Goal: Task Accomplishment & Management: Manage account settings

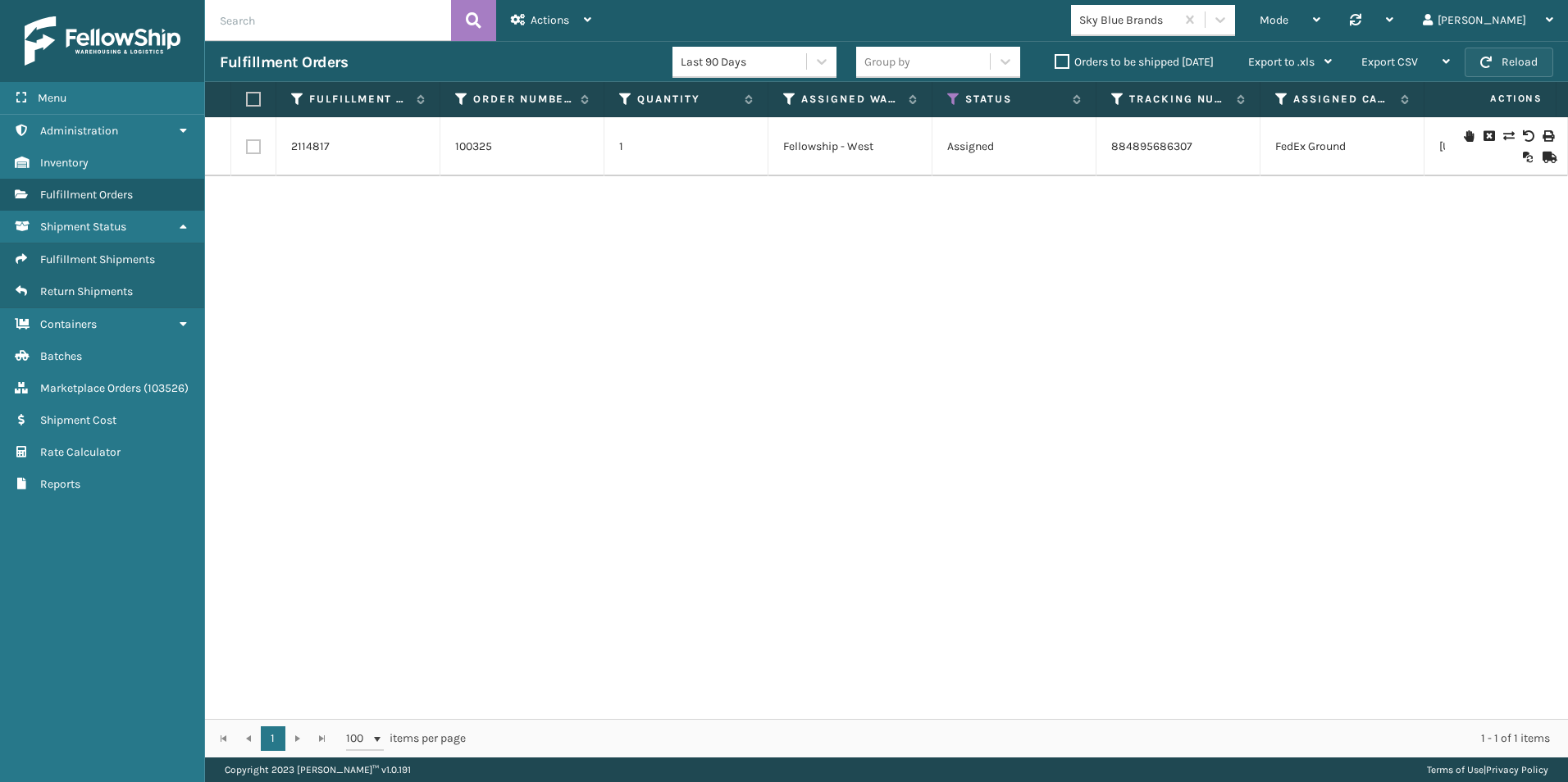
click at [1490, 64] on span "button" at bounding box center [1486, 63] width 12 height 12
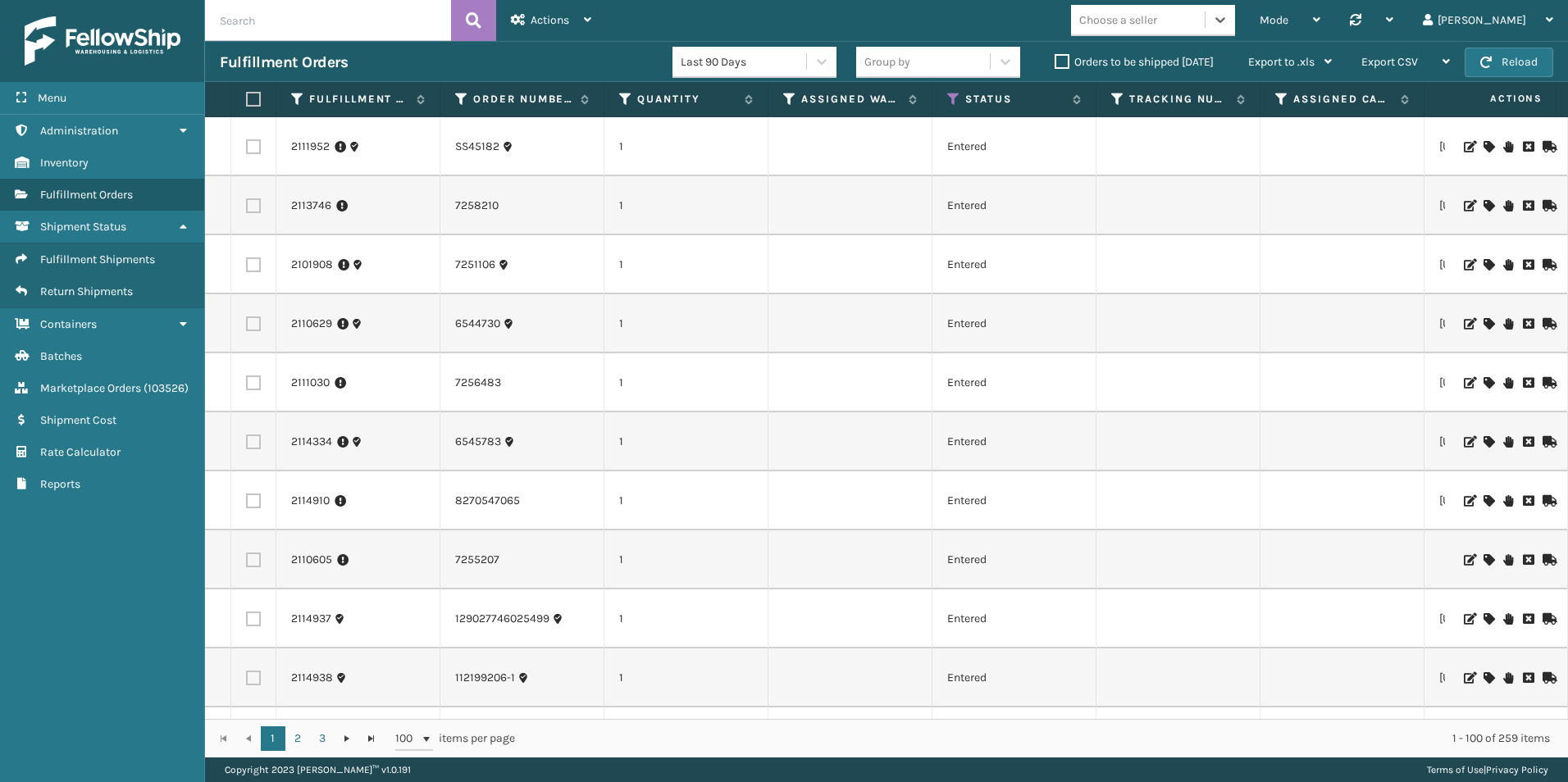
click at [1060, 60] on label "Orders to be shipped [DATE]" at bounding box center [1134, 62] width 159 height 13
click at [1056, 60] on input "Orders to be shipped [DATE]" at bounding box center [1055, 57] width 1 height 11
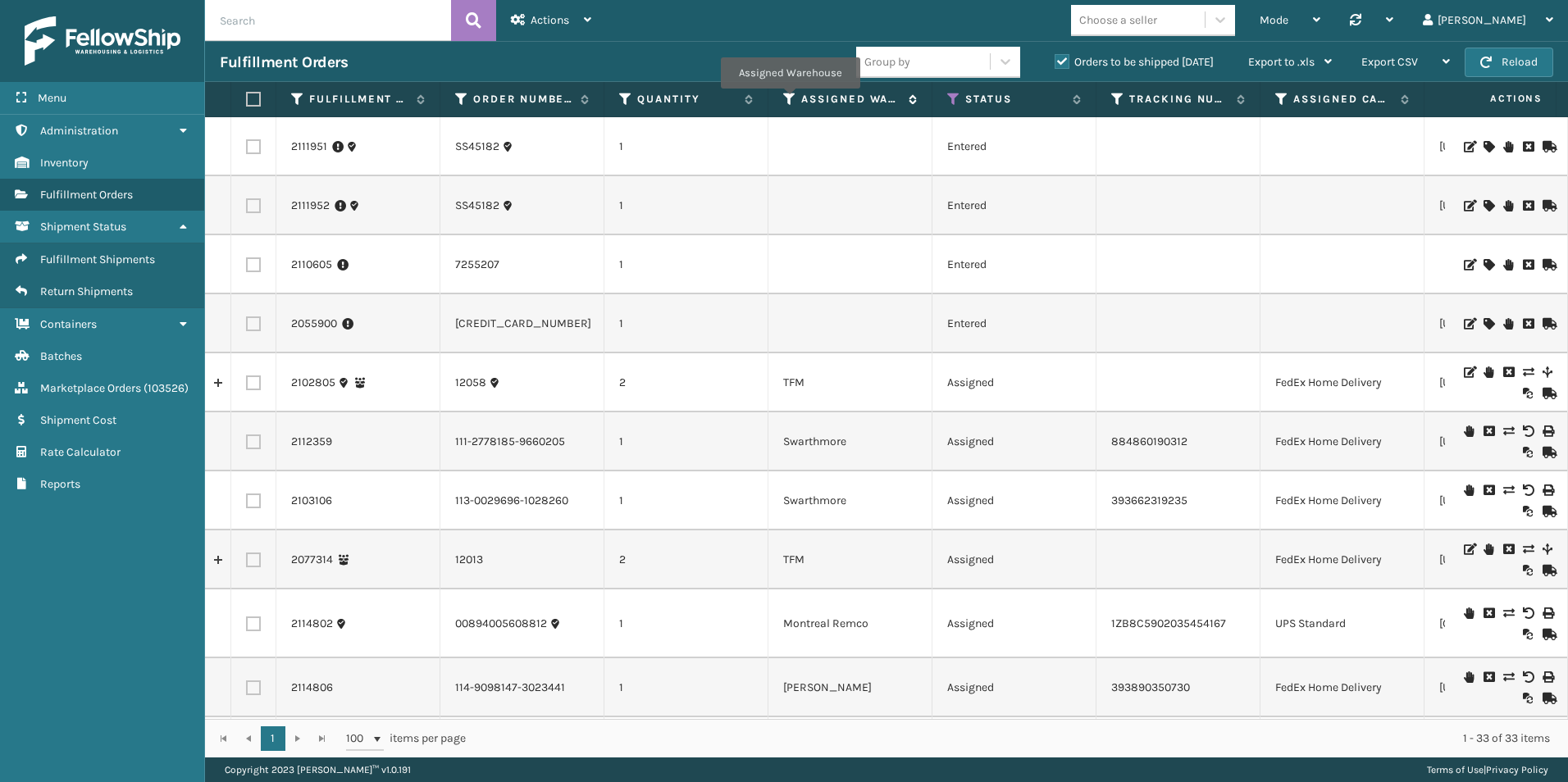
click at [790, 100] on icon at bounding box center [790, 98] width 13 height 14
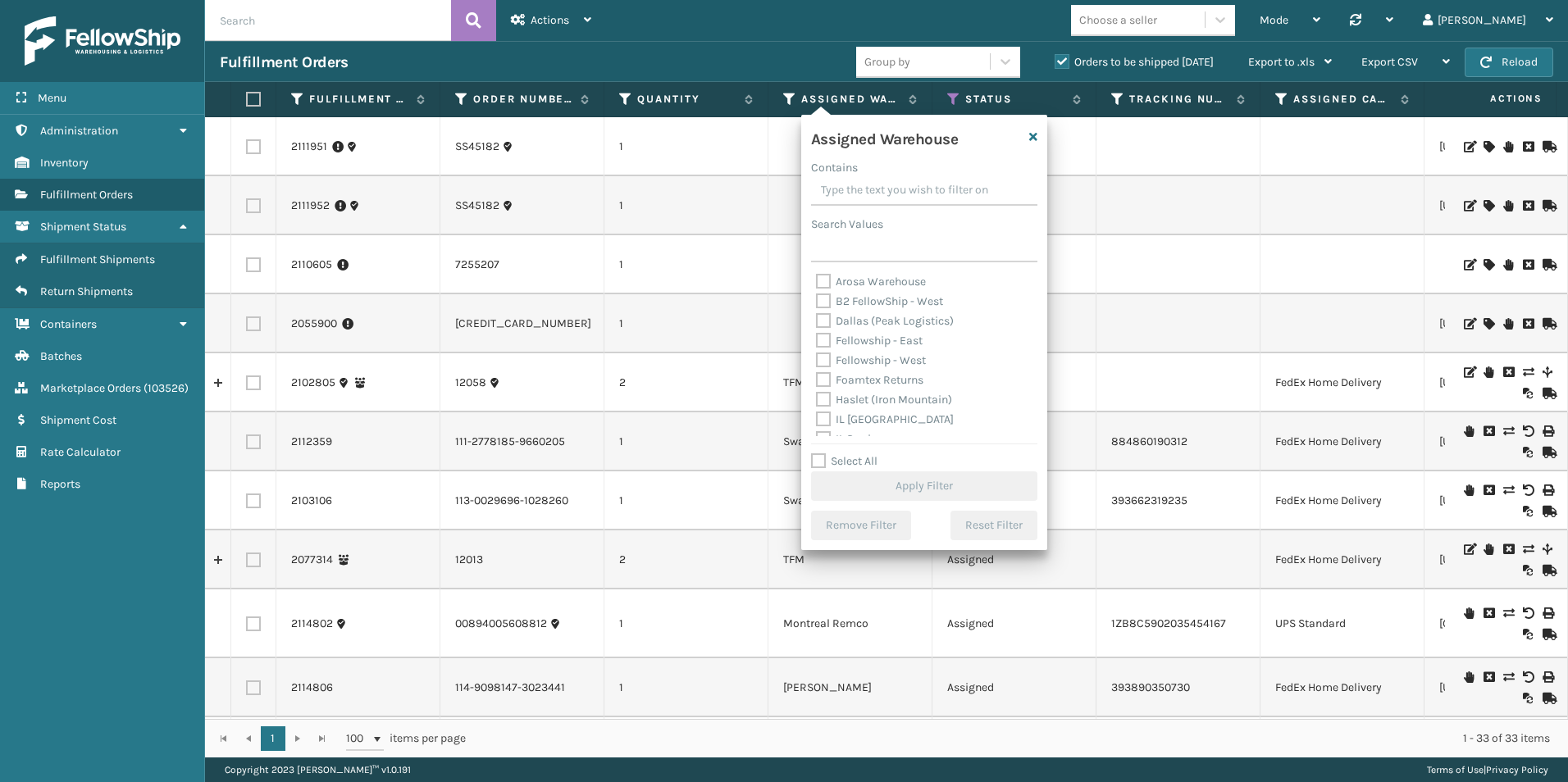
click at [811, 367] on div "Arosa Warehouse B2 FellowShip - [GEOGRAPHIC_DATA] (Peak Logistics) Fellowship -…" at bounding box center [924, 354] width 226 height 164
click at [819, 366] on label "Fellowship - West" at bounding box center [871, 360] width 110 height 13
click at [817, 362] on input "Fellowship - West" at bounding box center [816, 355] width 1 height 11
checkbox input "true"
click at [915, 487] on button "Apply Filter" at bounding box center [924, 486] width 226 height 30
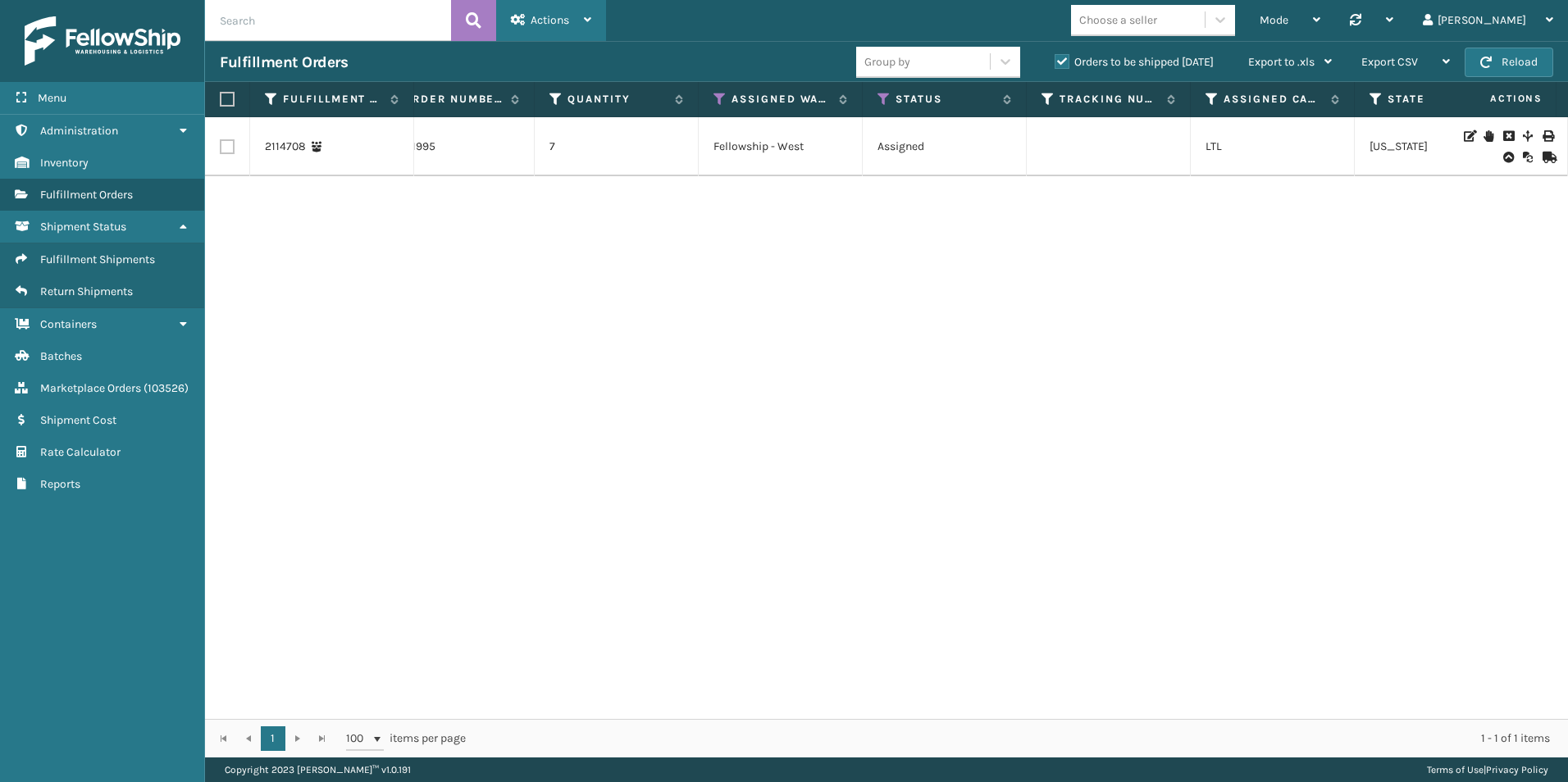
click at [517, 24] on icon at bounding box center [517, 19] width 14 height 12
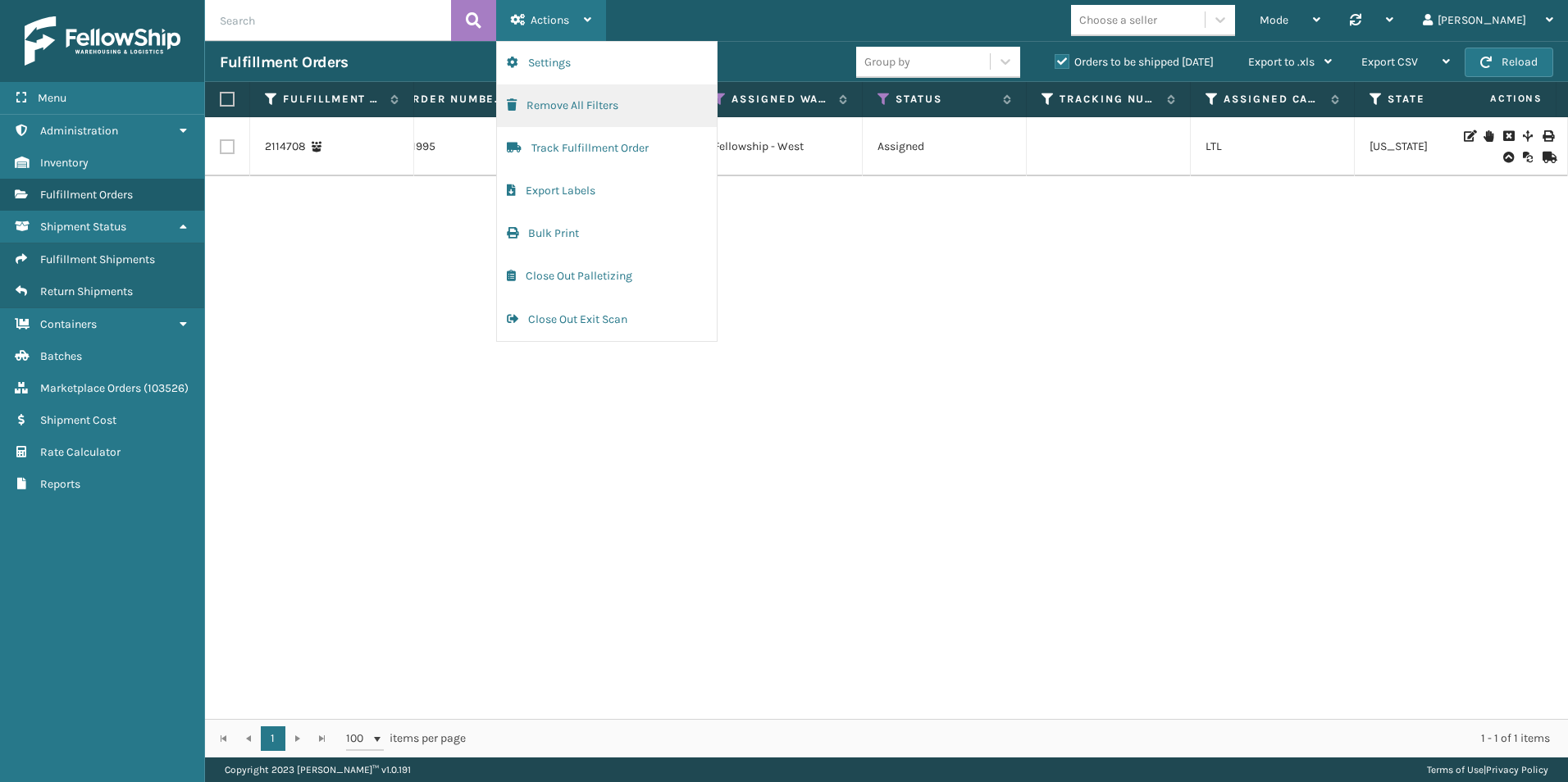
click at [573, 120] on button "Remove All Filters" at bounding box center [607, 106] width 220 height 42
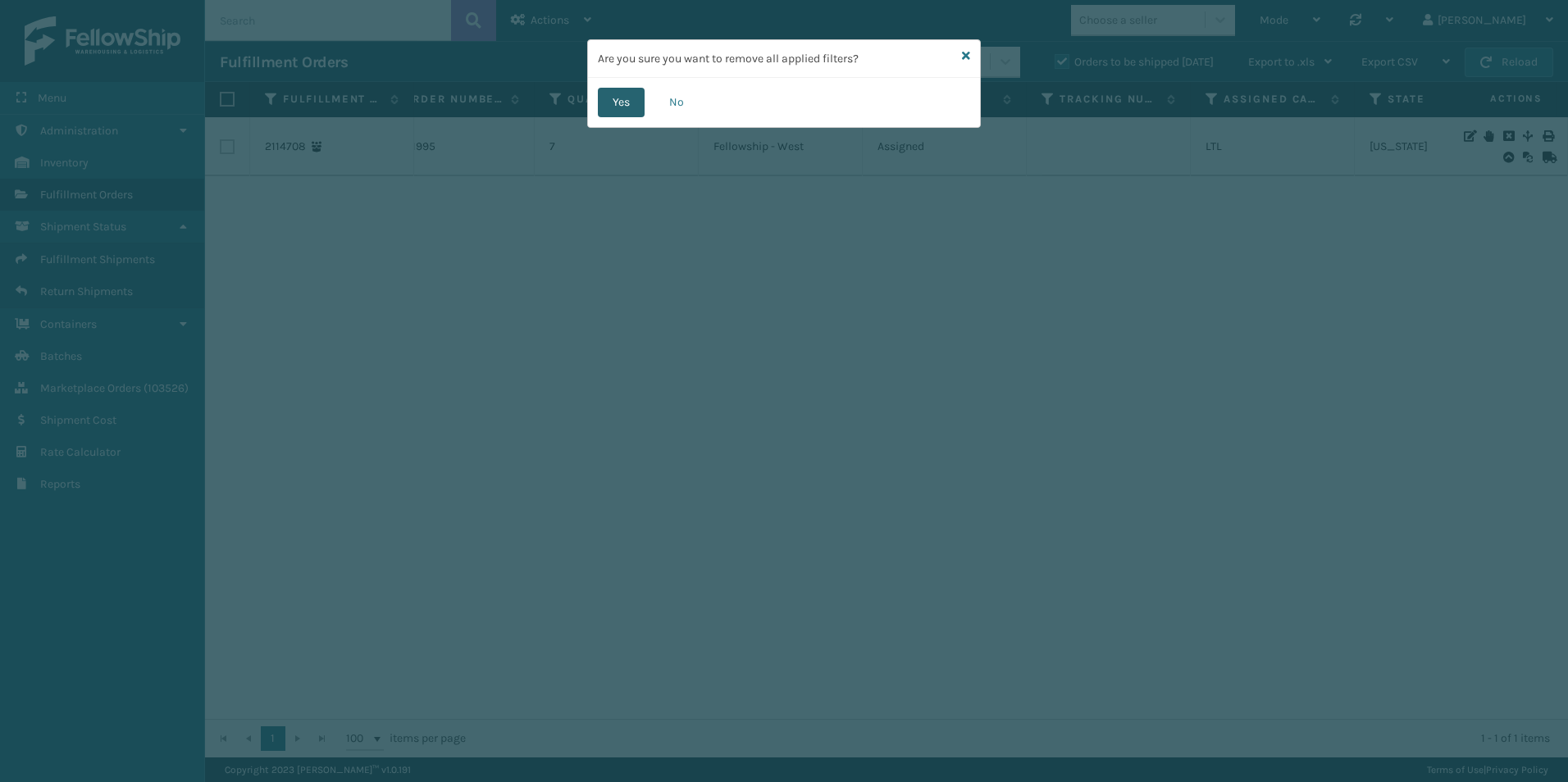
click at [604, 108] on button "Yes" at bounding box center [621, 102] width 47 height 30
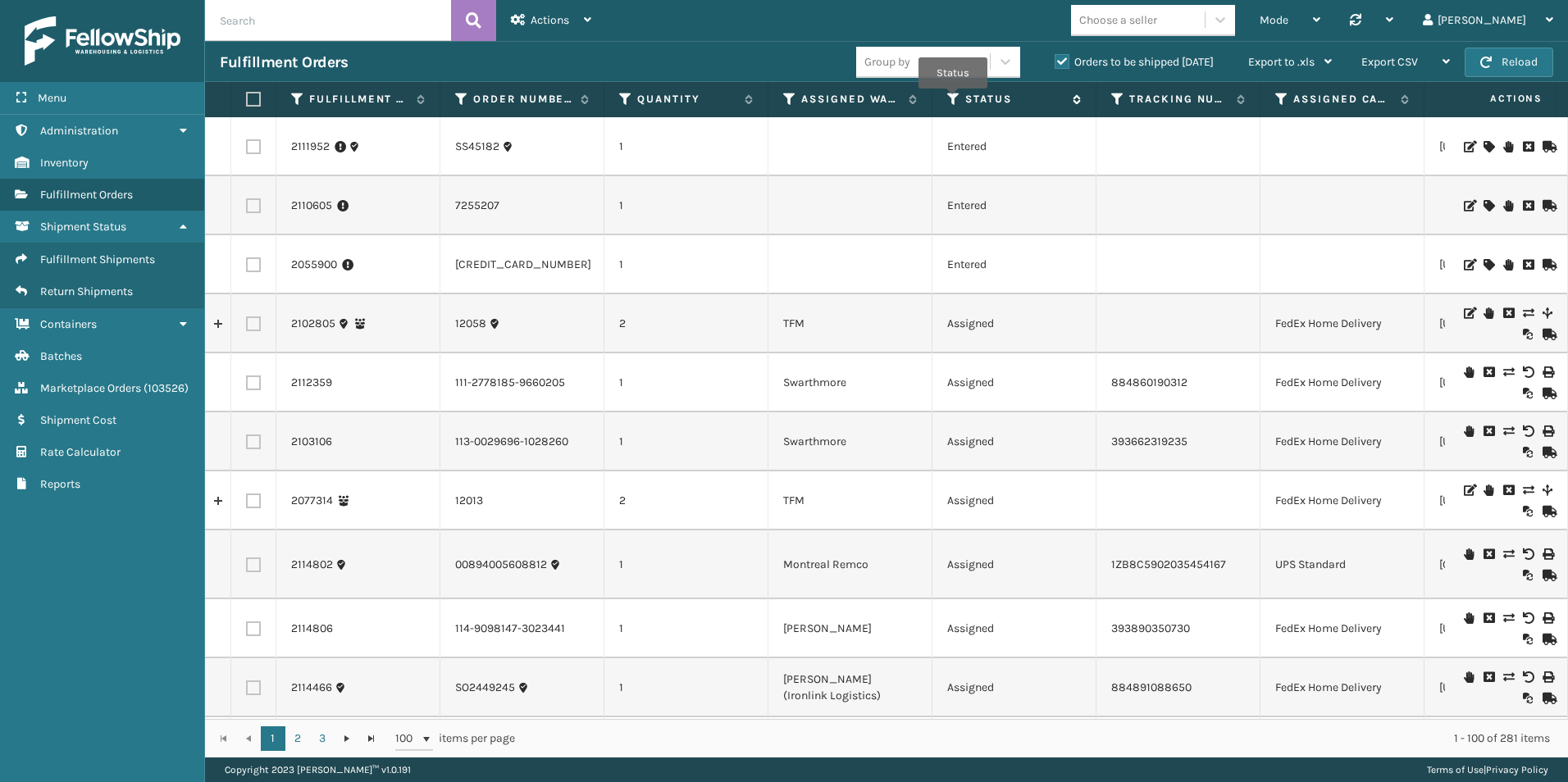
click at [953, 100] on icon at bounding box center [954, 98] width 13 height 14
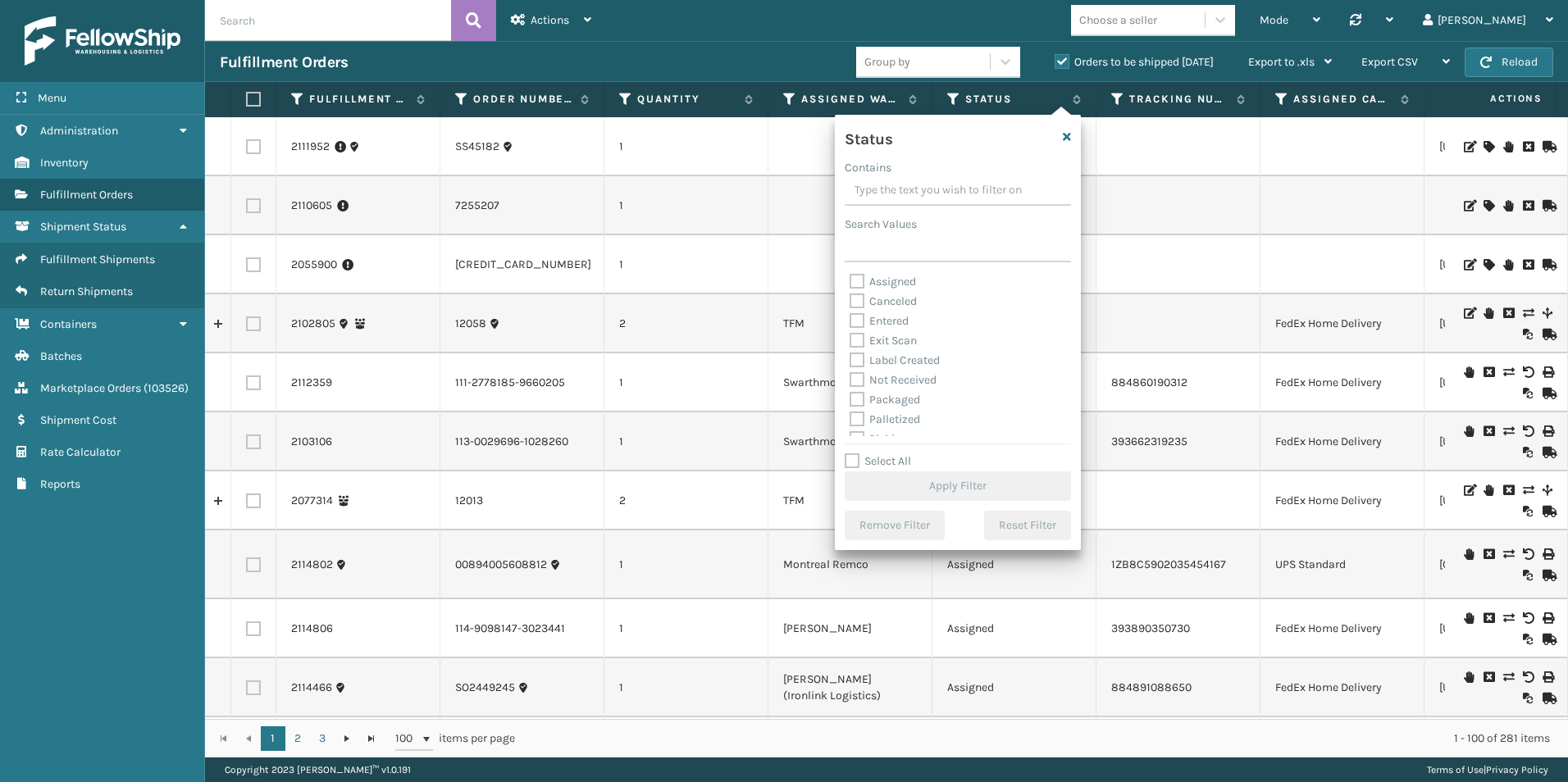
click at [858, 276] on label "Assigned" at bounding box center [882, 281] width 66 height 13
click at [850, 276] on input "Assigned" at bounding box center [849, 277] width 1 height 11
click at [853, 281] on label "Assigned" at bounding box center [882, 281] width 66 height 13
click at [850, 281] on input "Assigned" at bounding box center [849, 277] width 1 height 11
checkbox input "false"
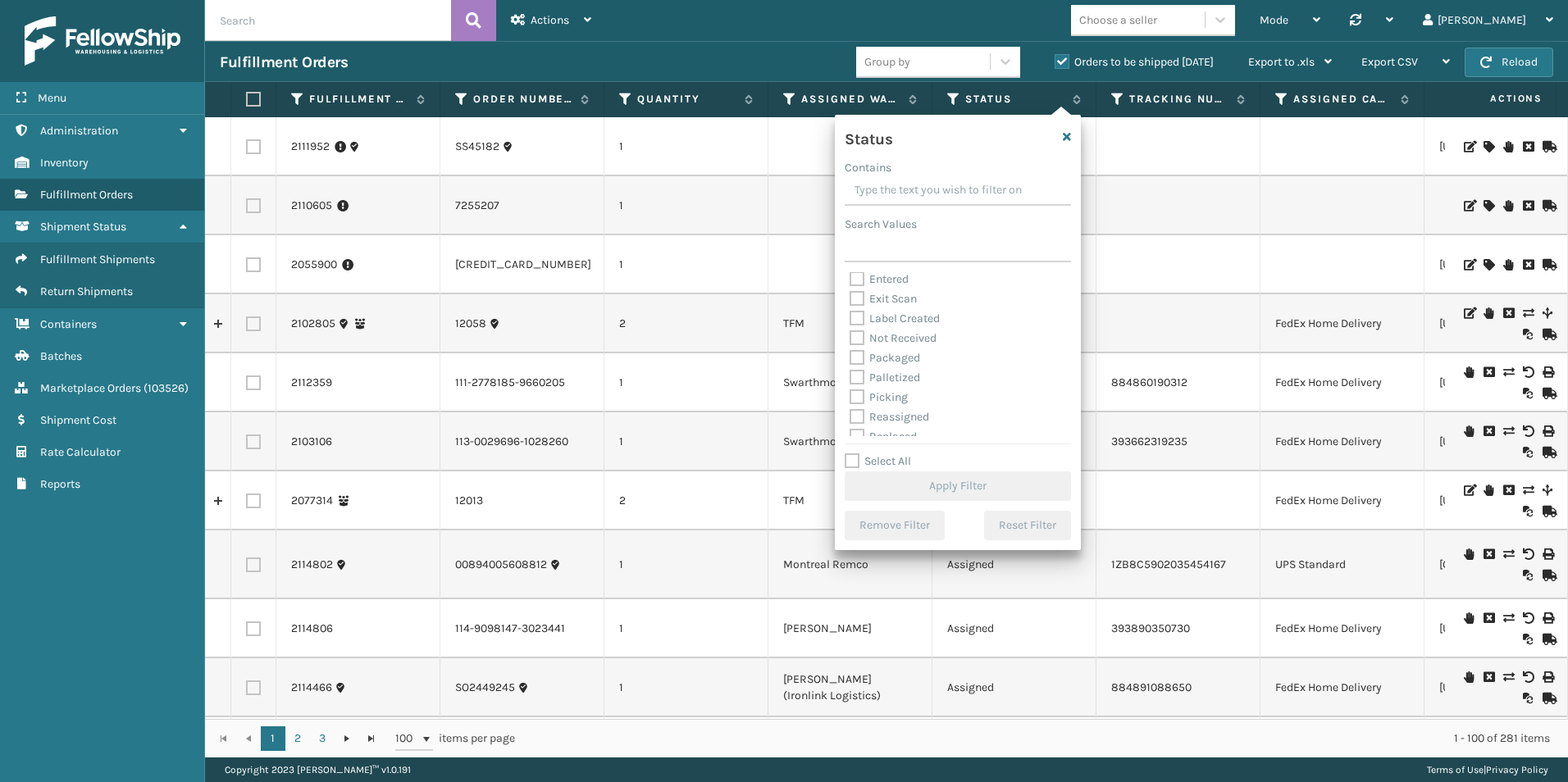
scroll to position [82, 0]
click at [858, 355] on label "Picking" at bounding box center [878, 357] width 58 height 13
click at [850, 355] on input "Picking" at bounding box center [849, 352] width 1 height 11
checkbox input "true"
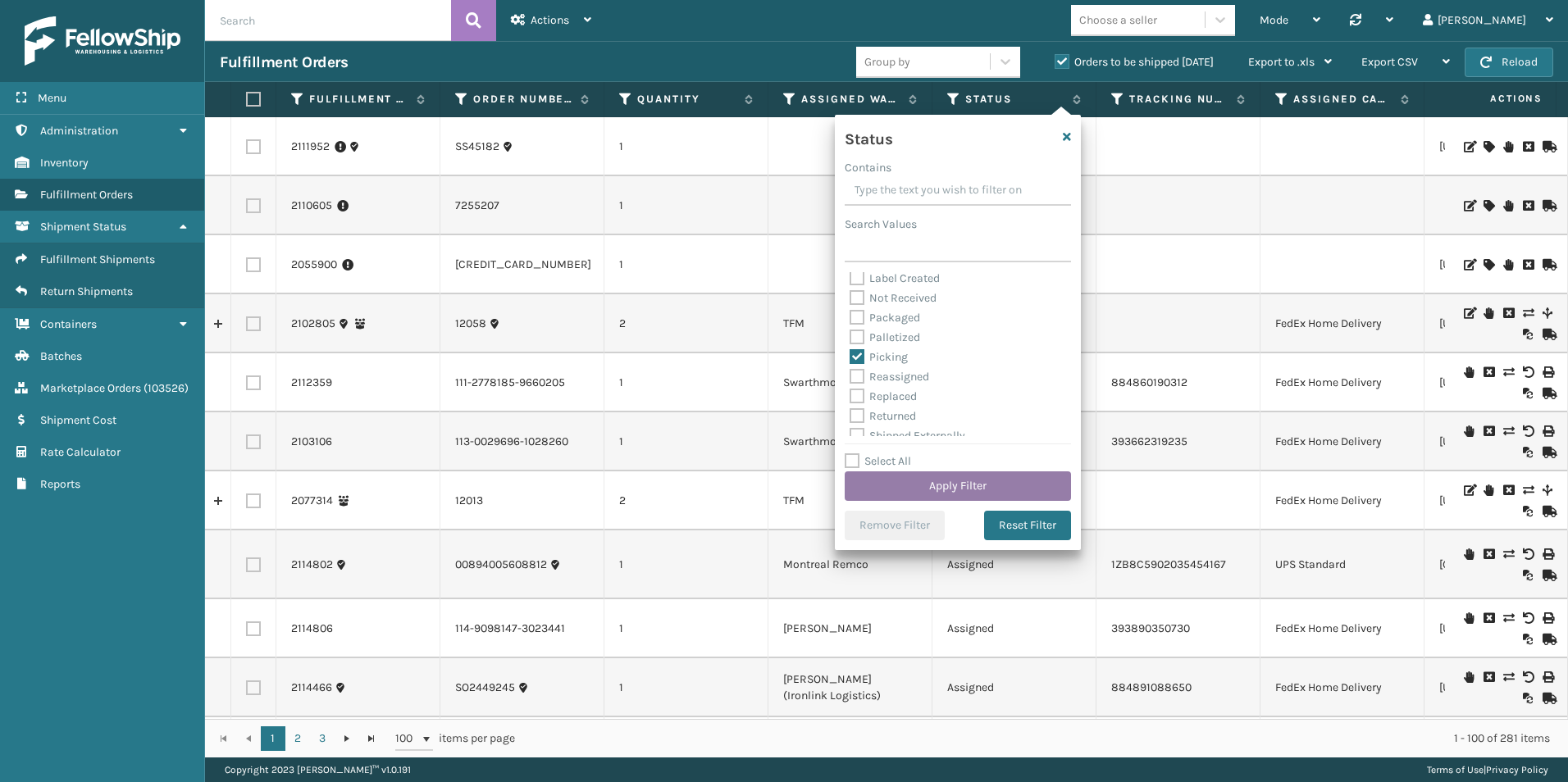
click at [963, 483] on button "Apply Filter" at bounding box center [957, 486] width 226 height 30
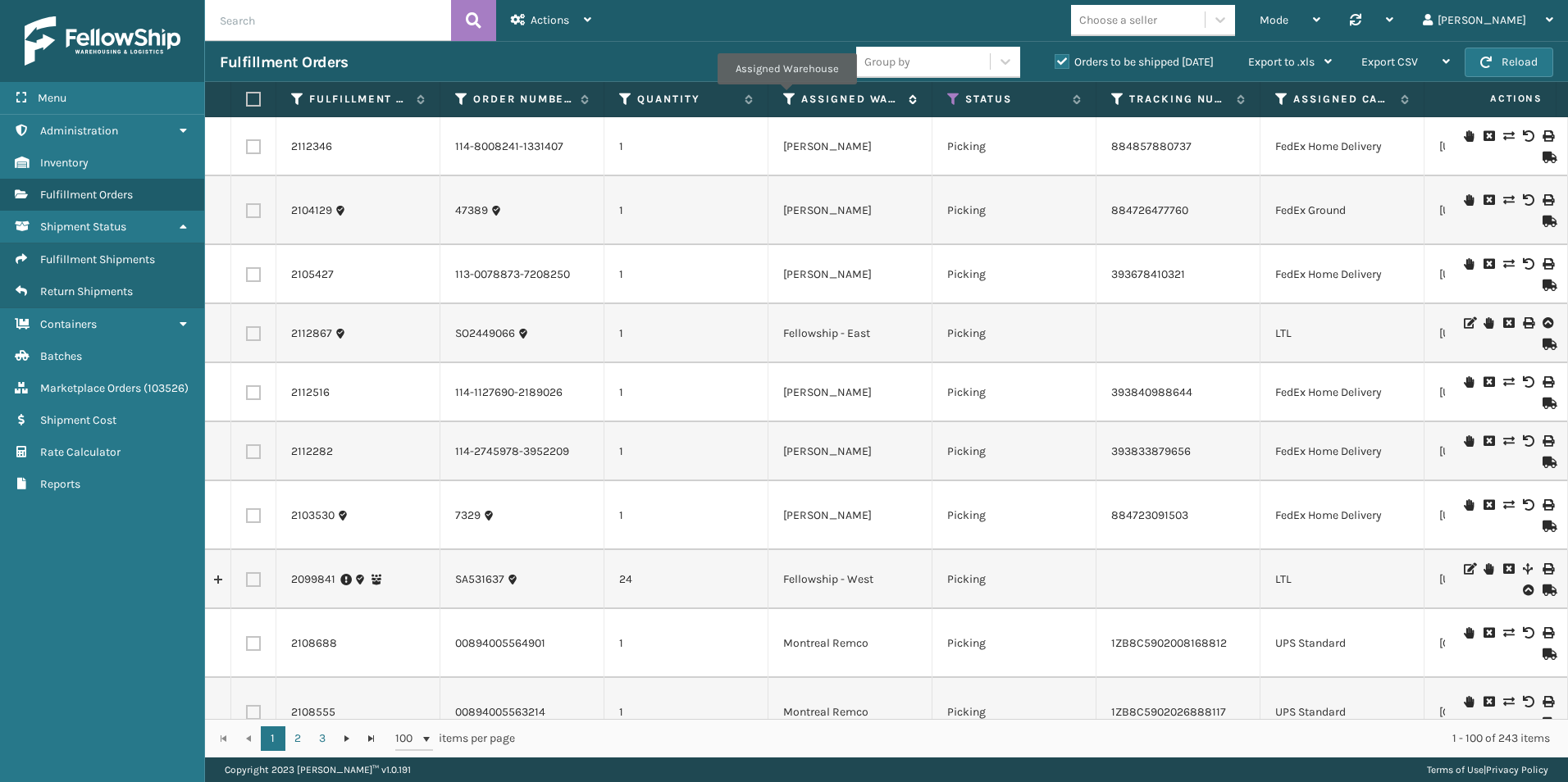
click at [787, 96] on icon at bounding box center [790, 98] width 13 height 14
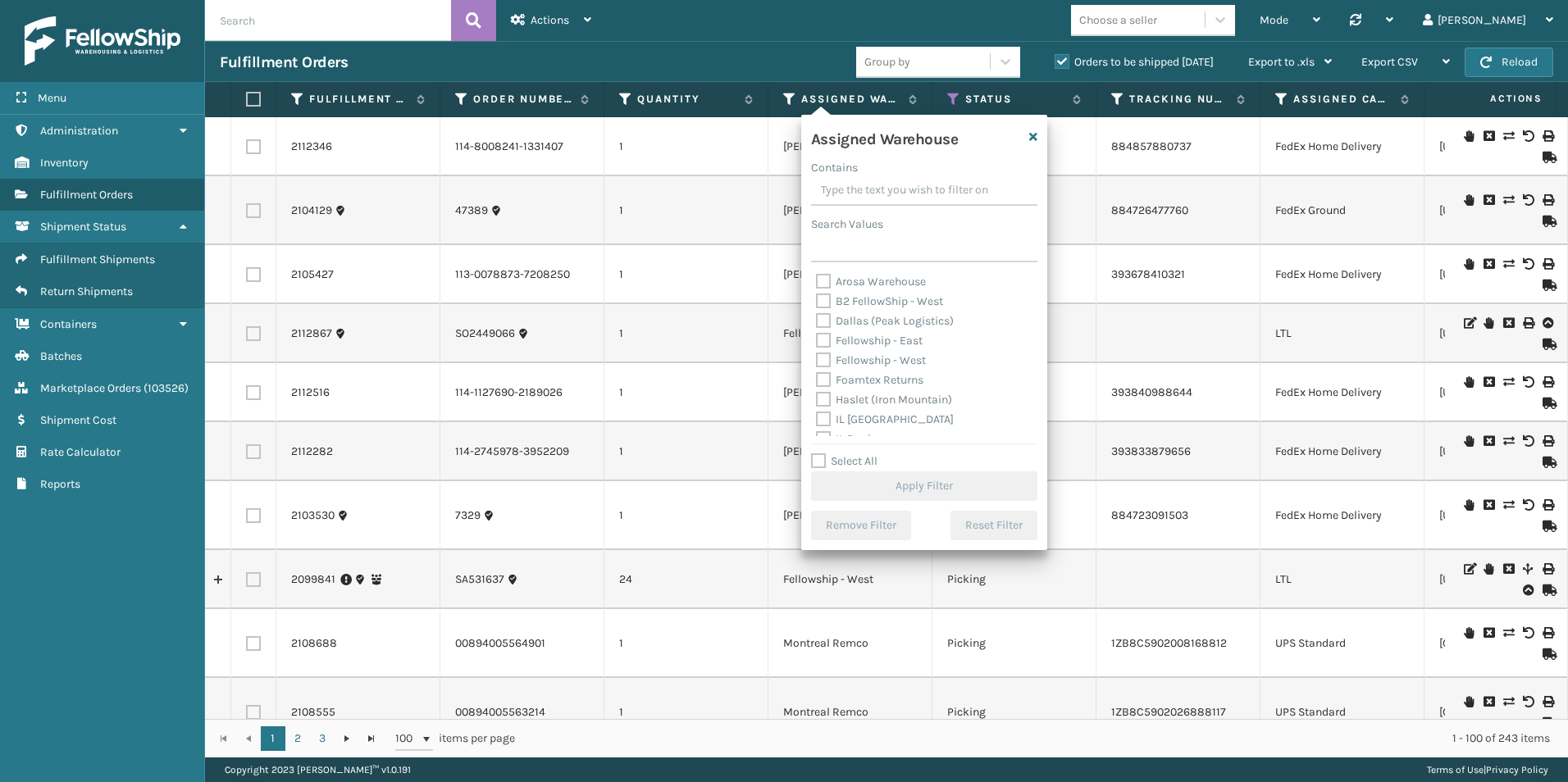
click at [823, 356] on label "Fellowship - West" at bounding box center [871, 360] width 110 height 13
click at [817, 356] on input "Fellowship - West" at bounding box center [816, 355] width 1 height 11
checkbox input "true"
click at [909, 481] on button "Apply Filter" at bounding box center [924, 486] width 226 height 30
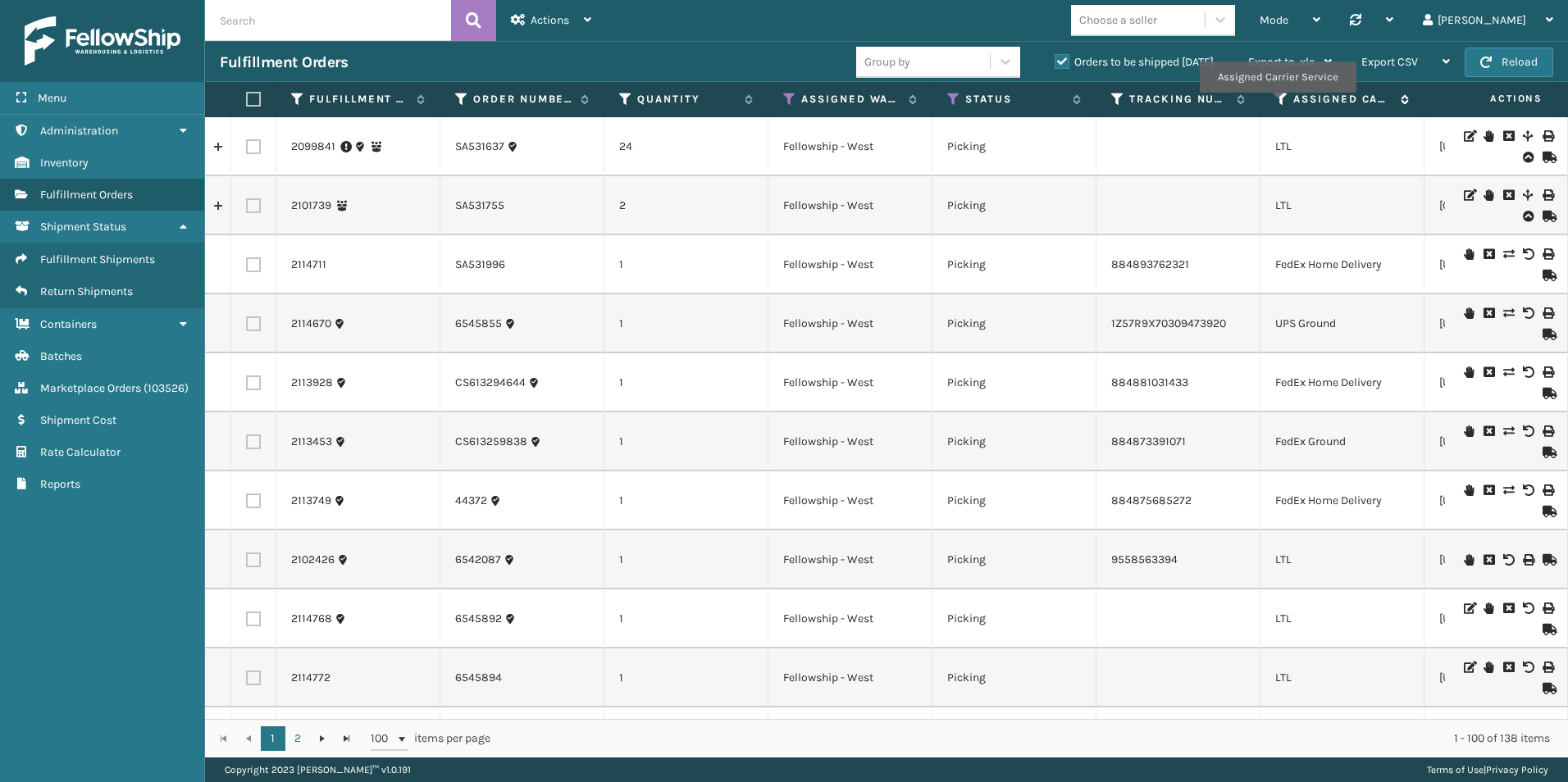
click at [1277, 104] on icon at bounding box center [1282, 98] width 13 height 14
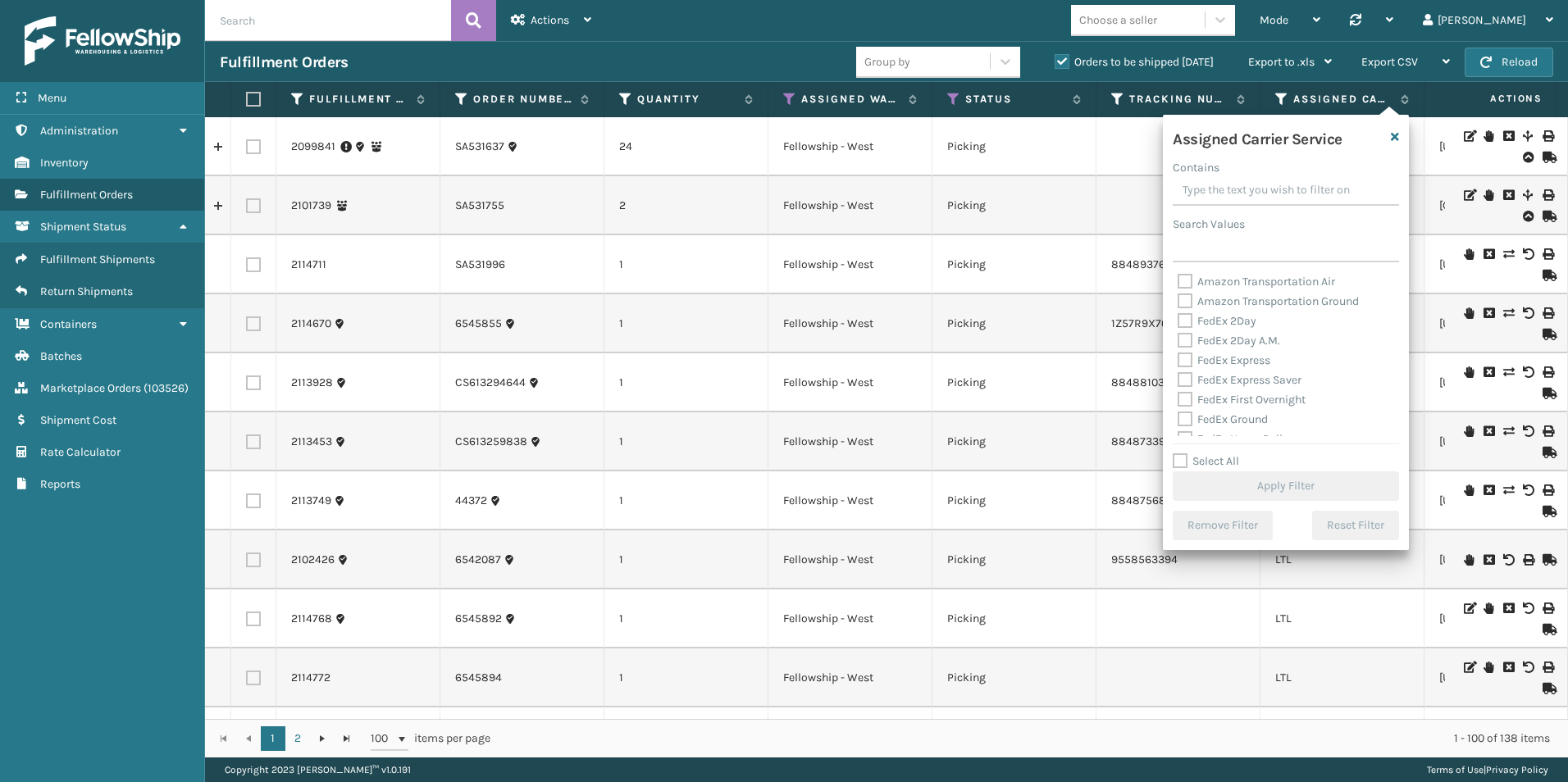
click at [1175, 464] on label "Select All" at bounding box center [1206, 461] width 66 height 13
click at [1175, 454] on input "Select All" at bounding box center [1295, 453] width 246 height 2
checkbox input "true"
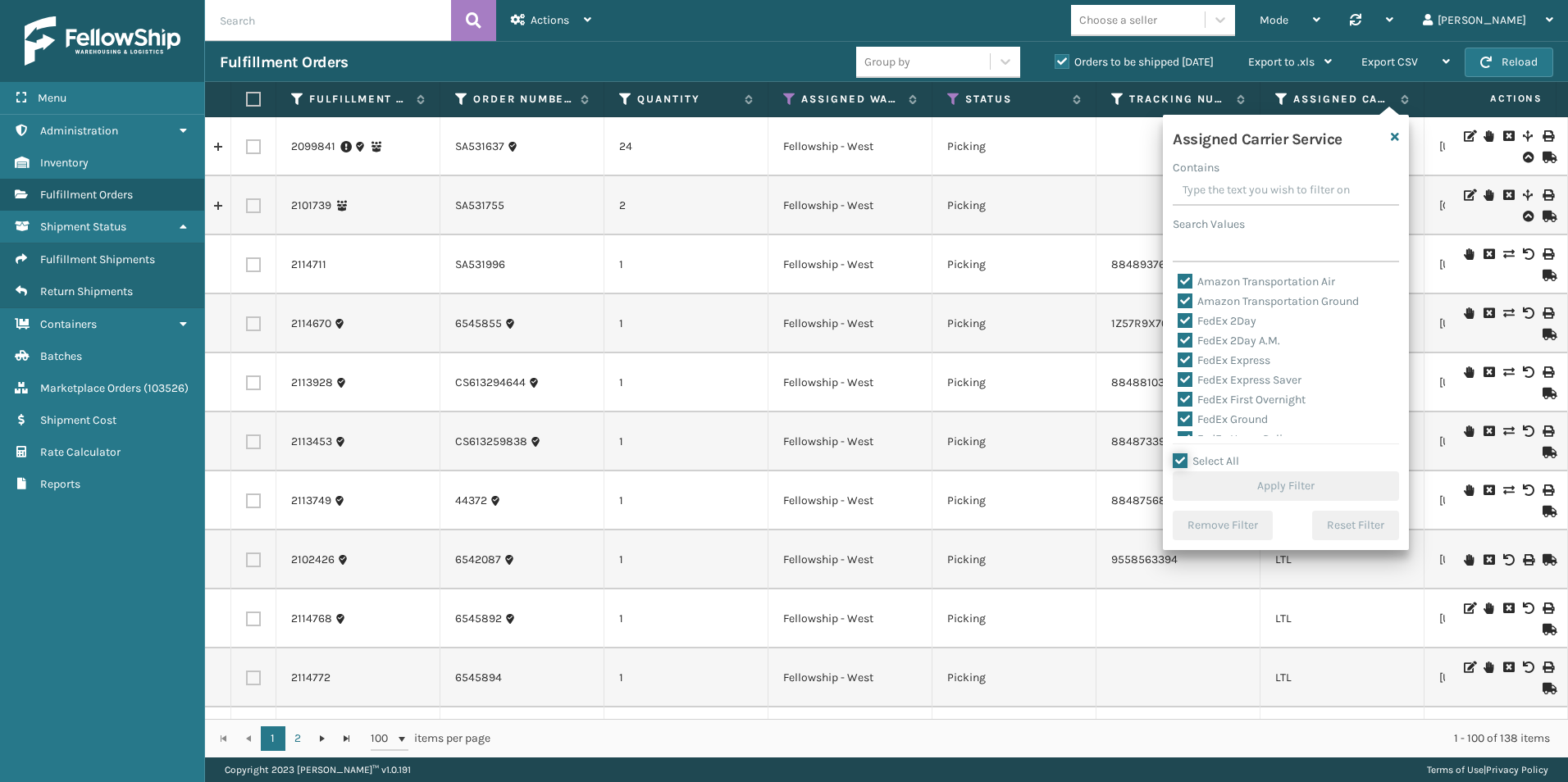
checkbox input "true"
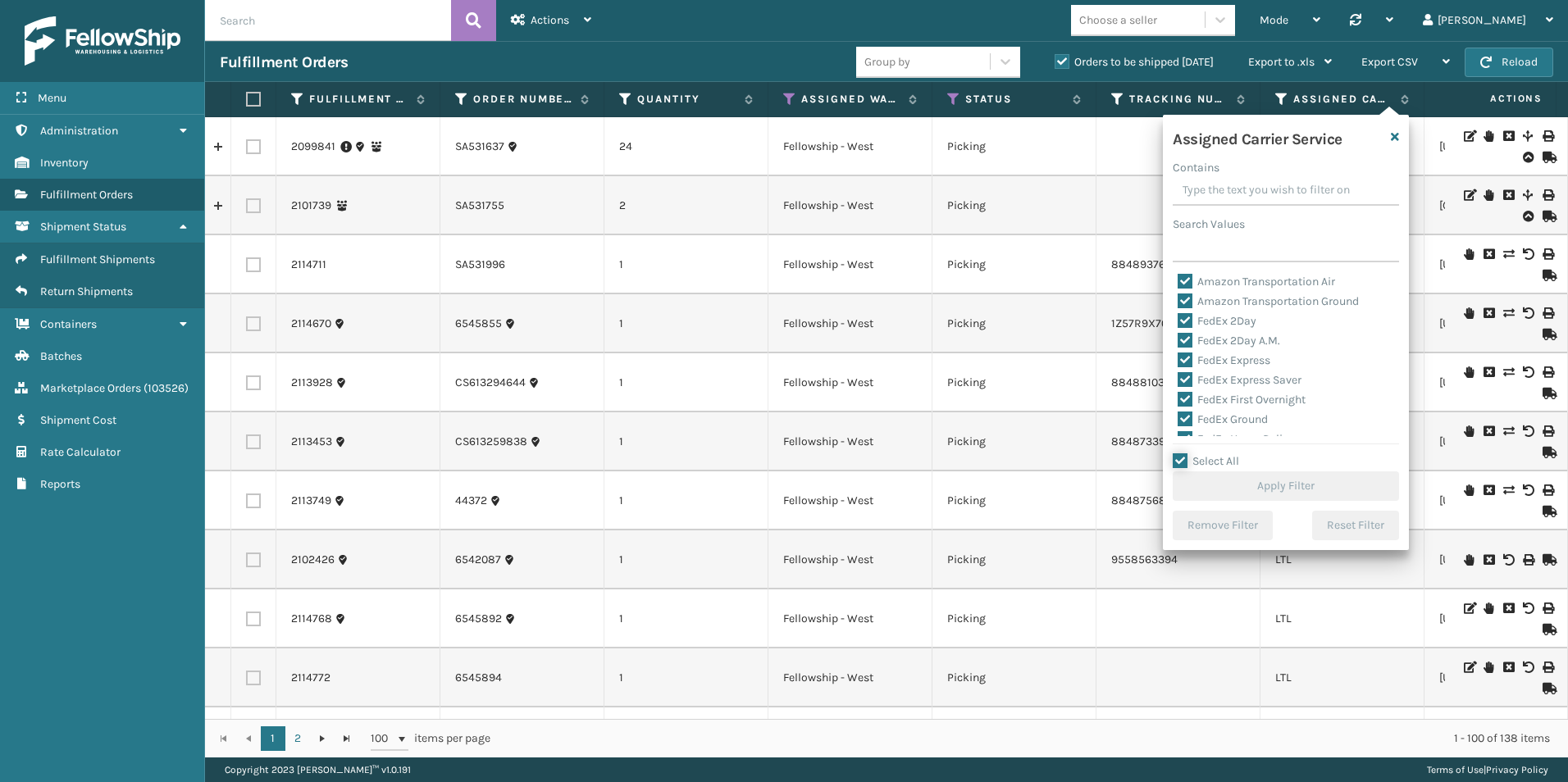
checkbox input "true"
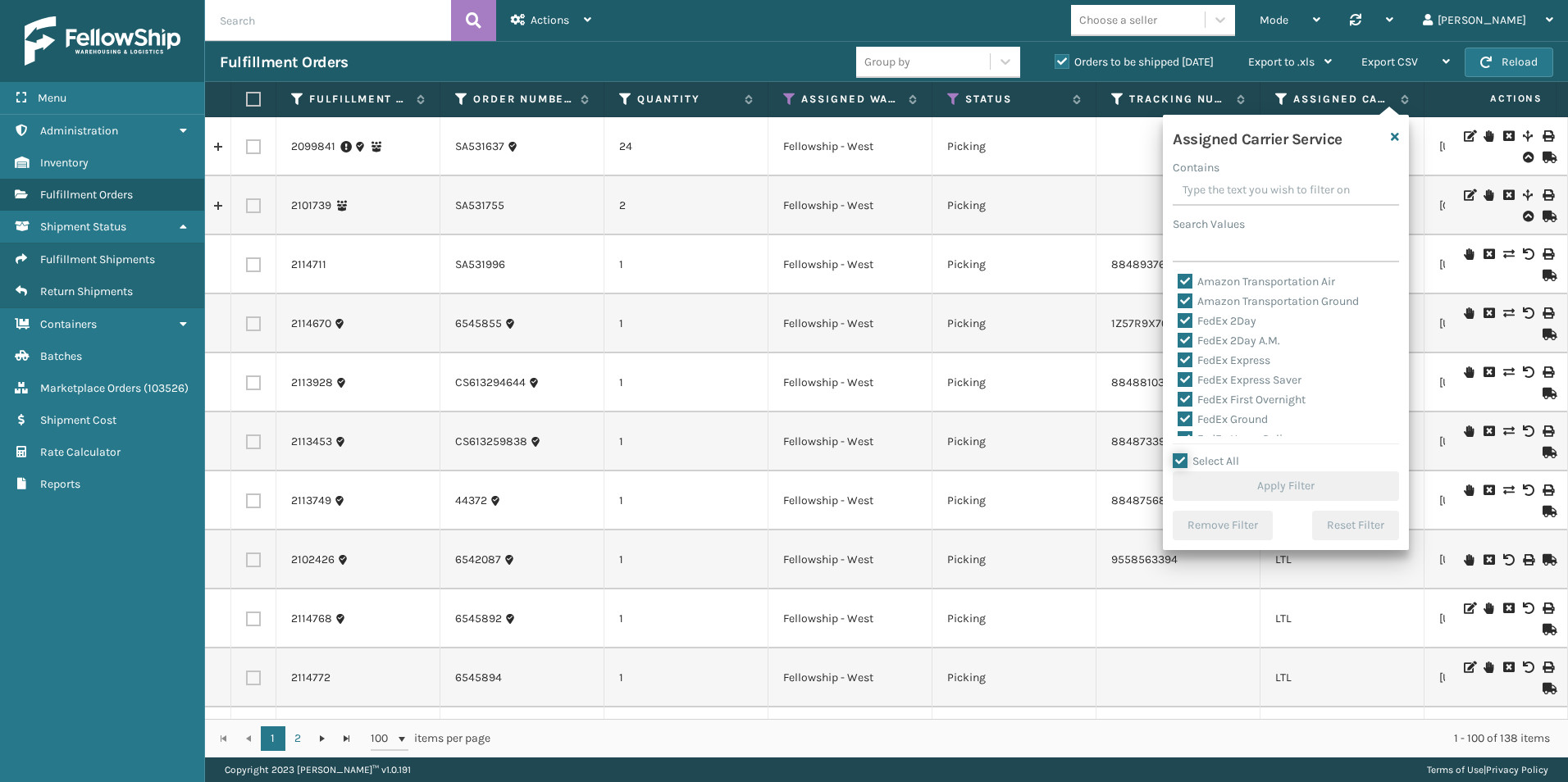
checkbox input "true"
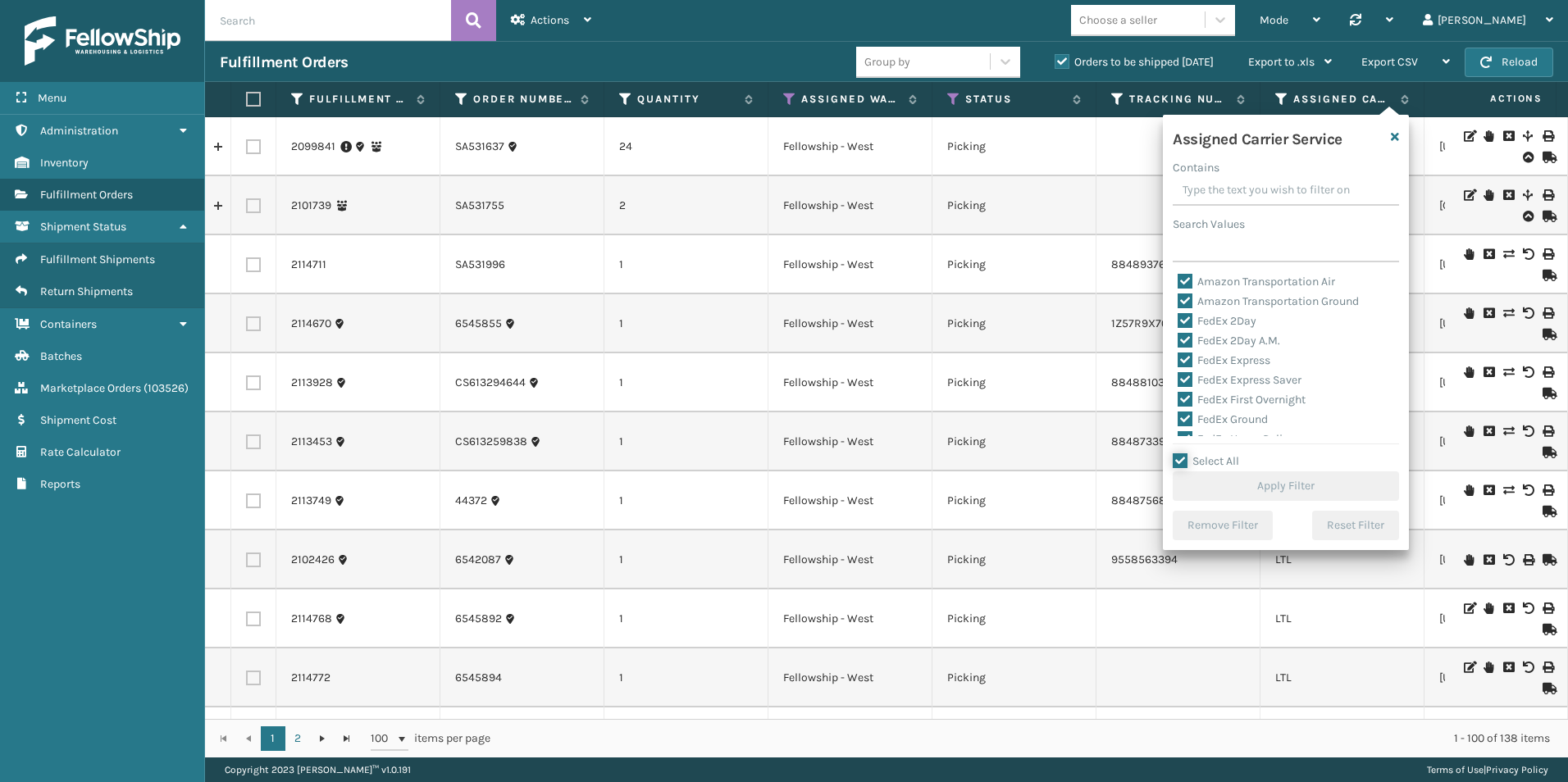
checkbox input "true"
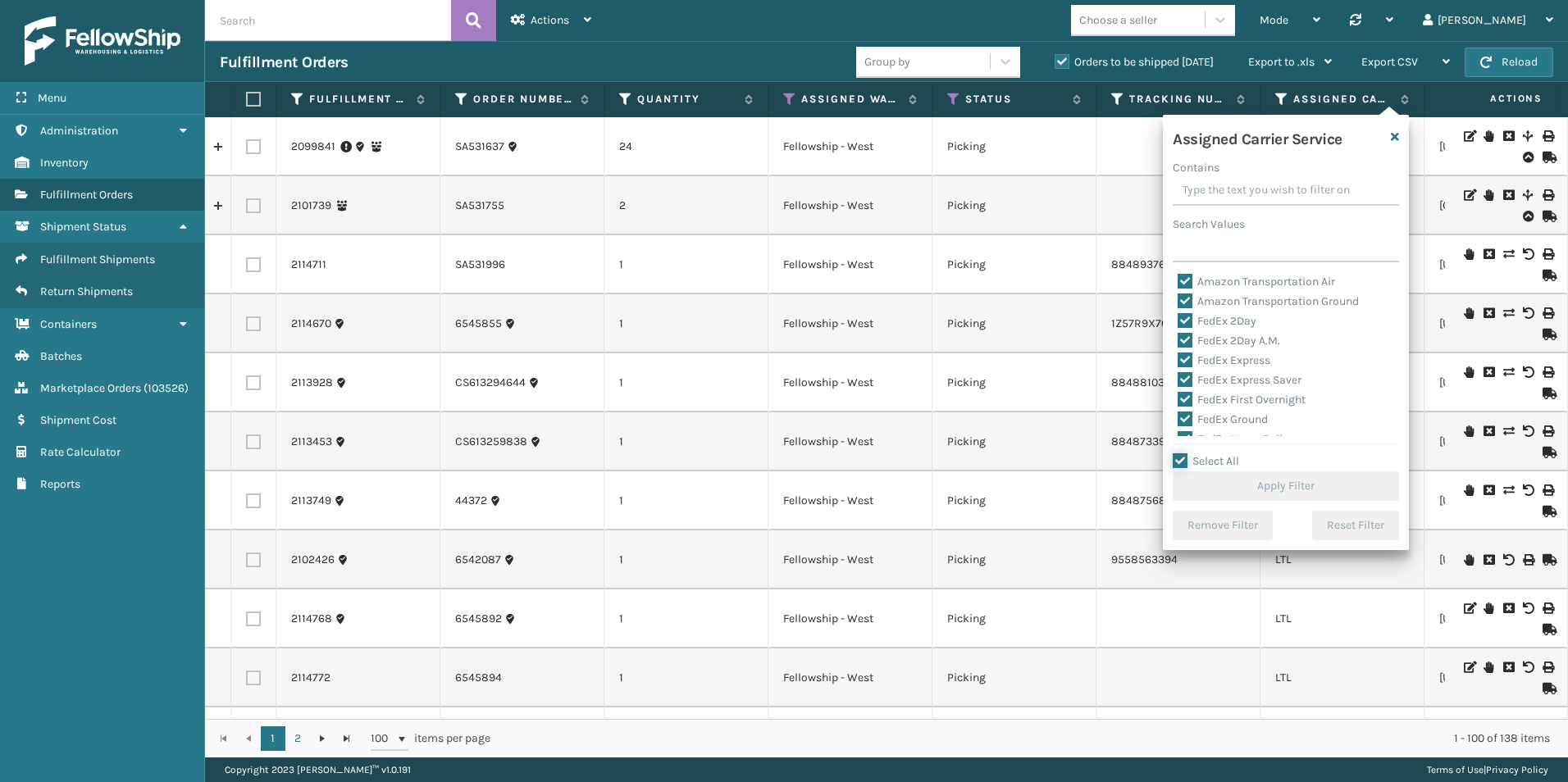
checkbox input "true"
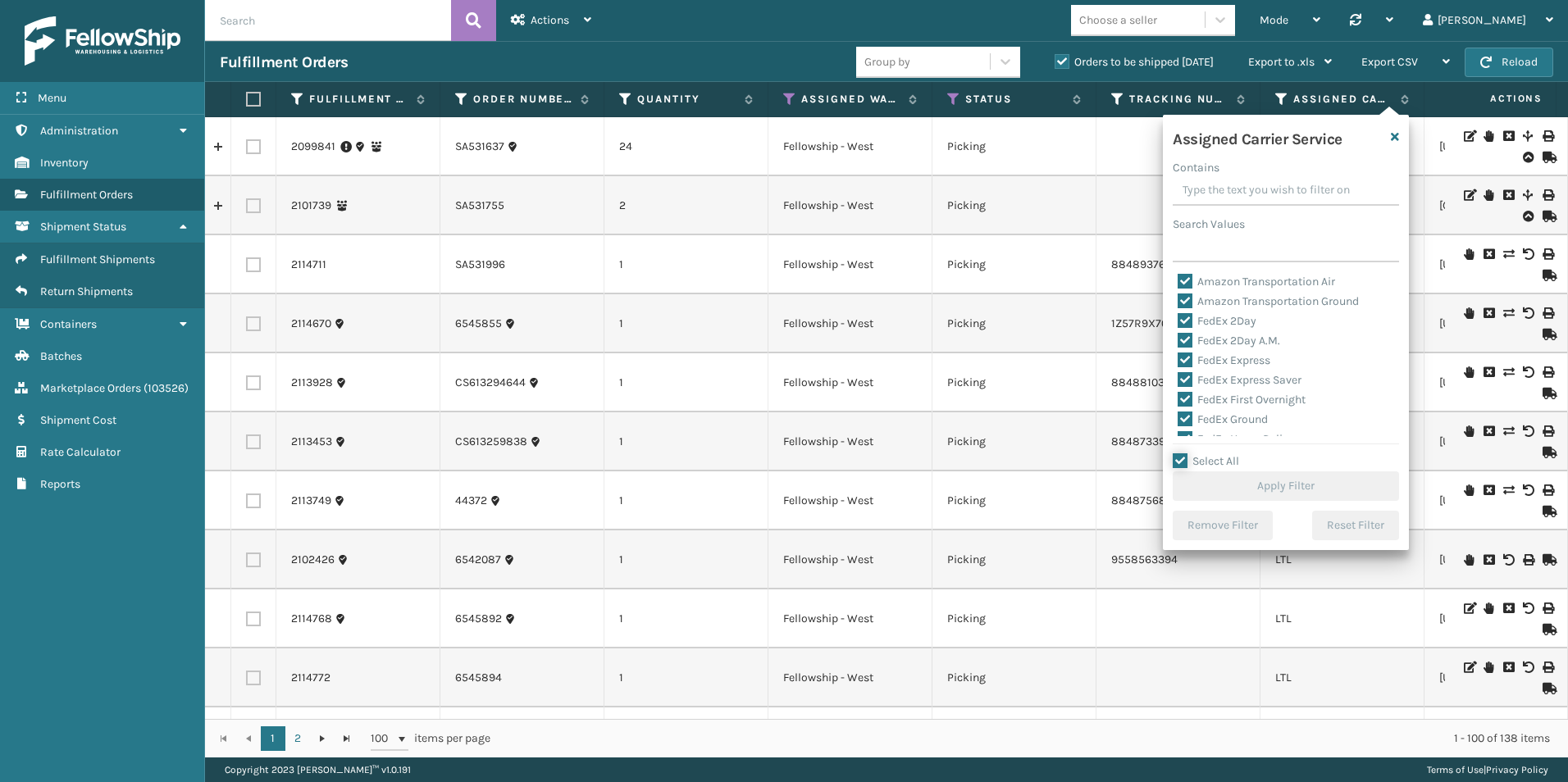
checkbox input "true"
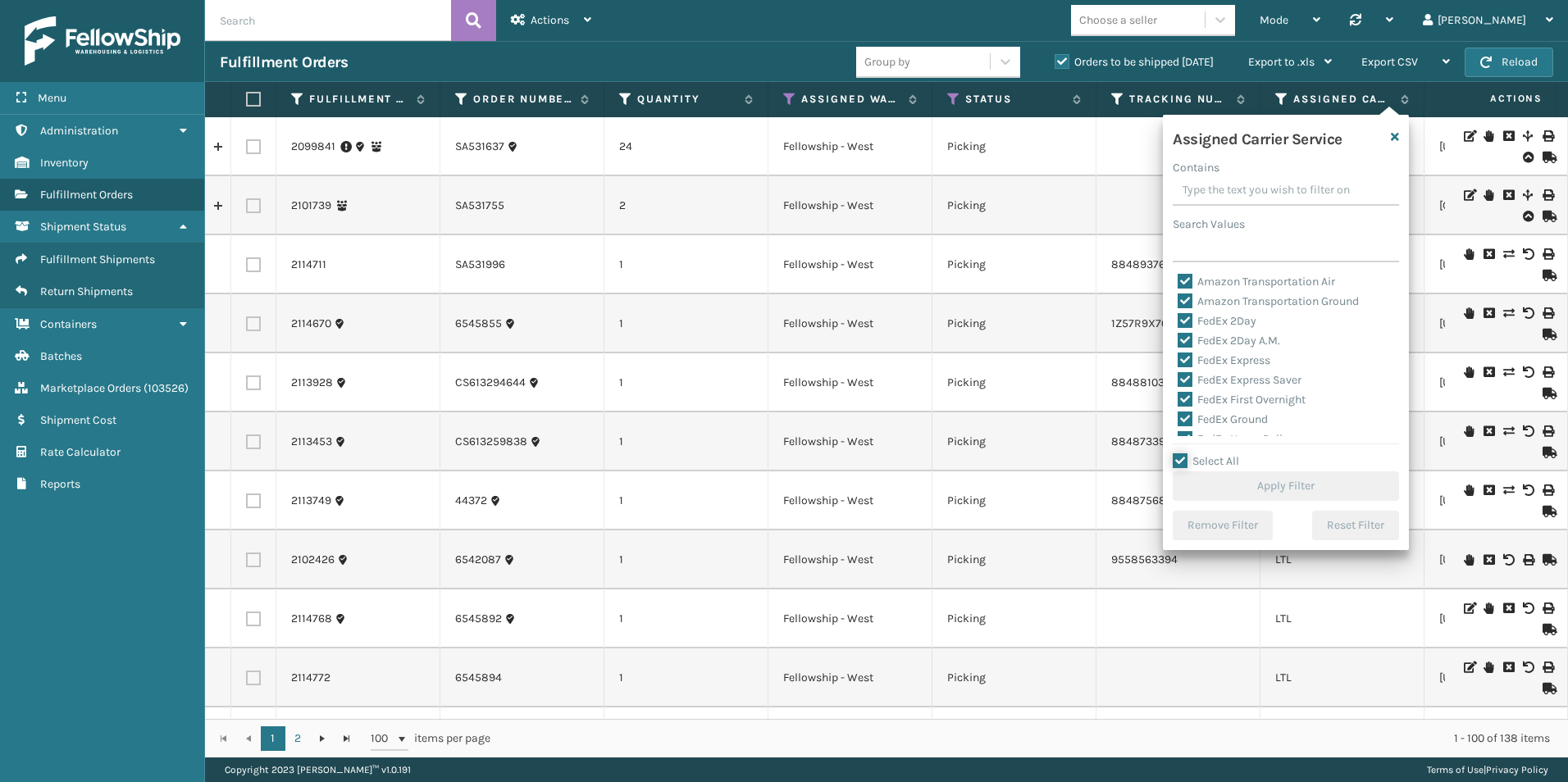
checkbox input "true"
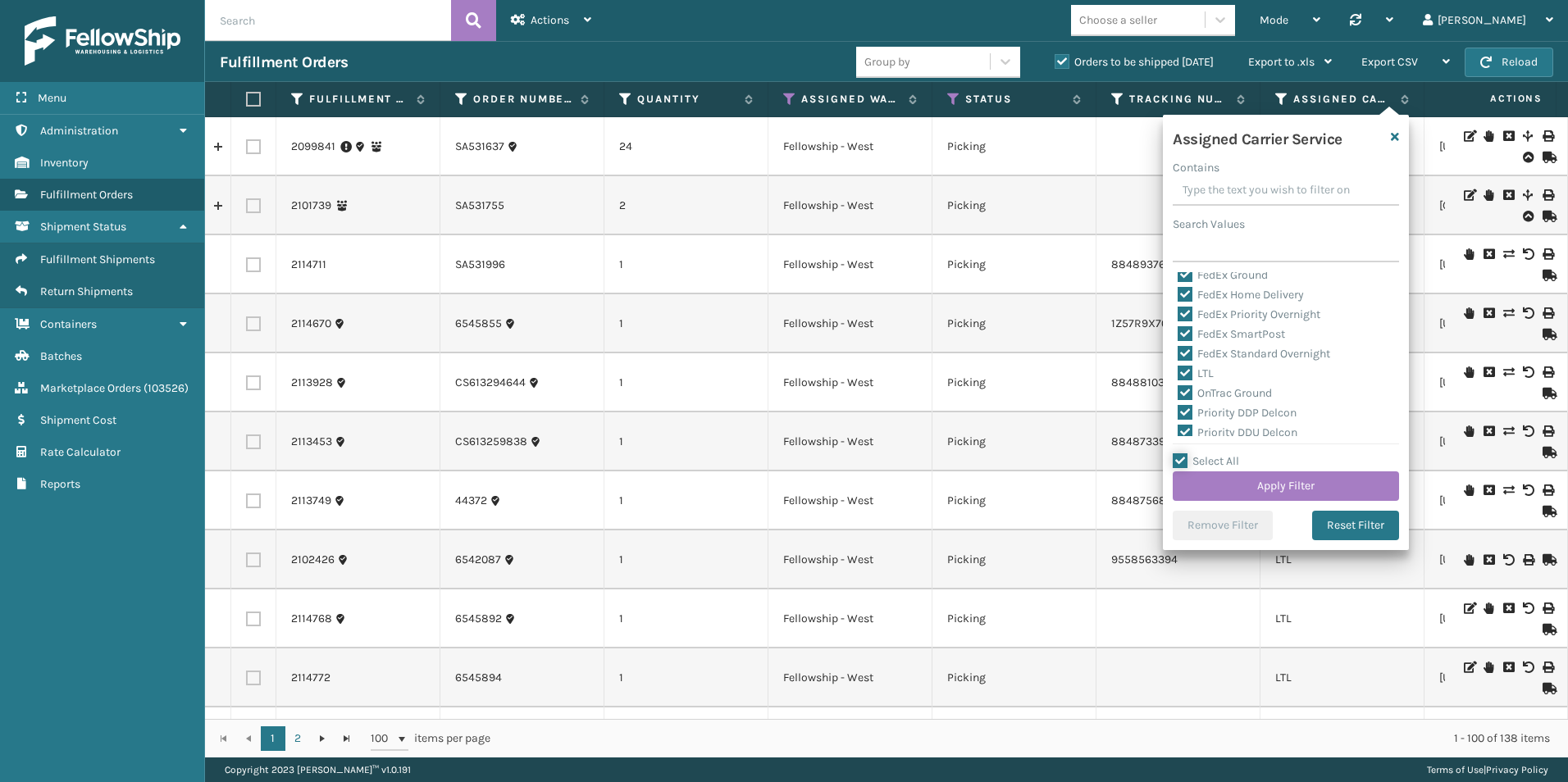
scroll to position [164, 0]
click at [1183, 350] on label "LTL" at bounding box center [1195, 353] width 36 height 13
click at [1179, 350] on input "LTL" at bounding box center [1178, 350] width 1 height 11
checkbox input "false"
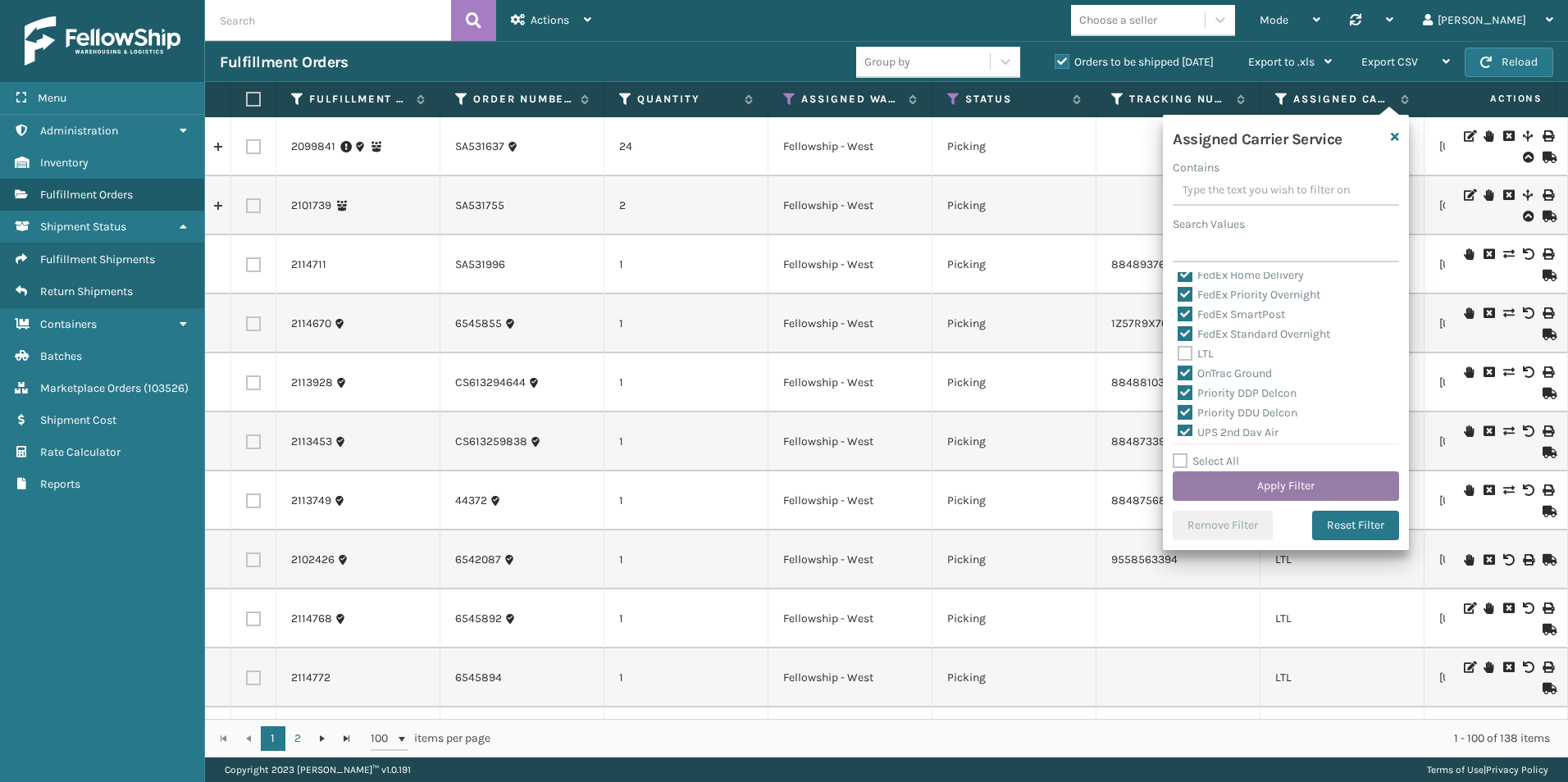
click at [1288, 489] on button "Apply Filter" at bounding box center [1286, 486] width 226 height 30
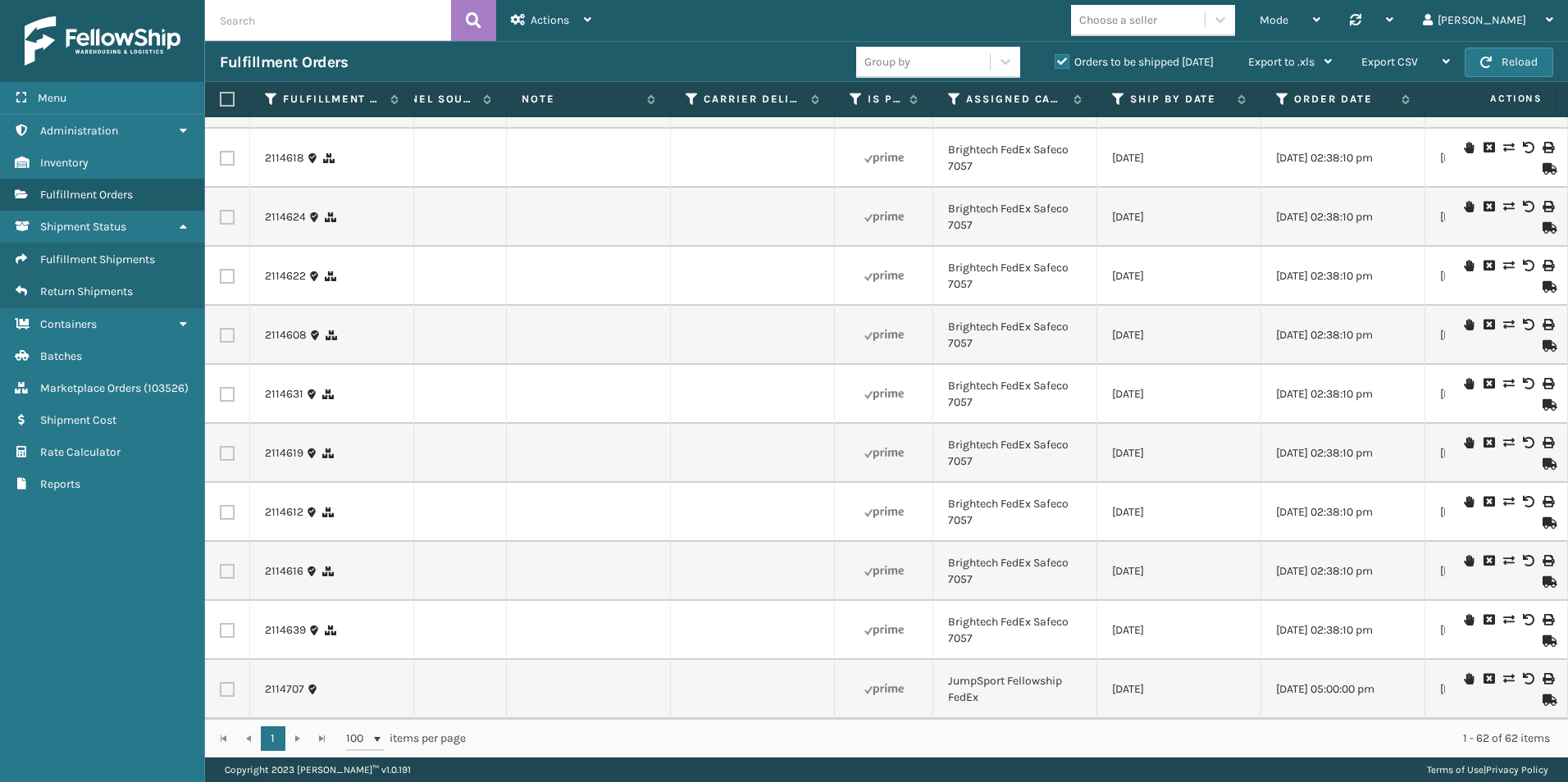
scroll to position [0, 2025]
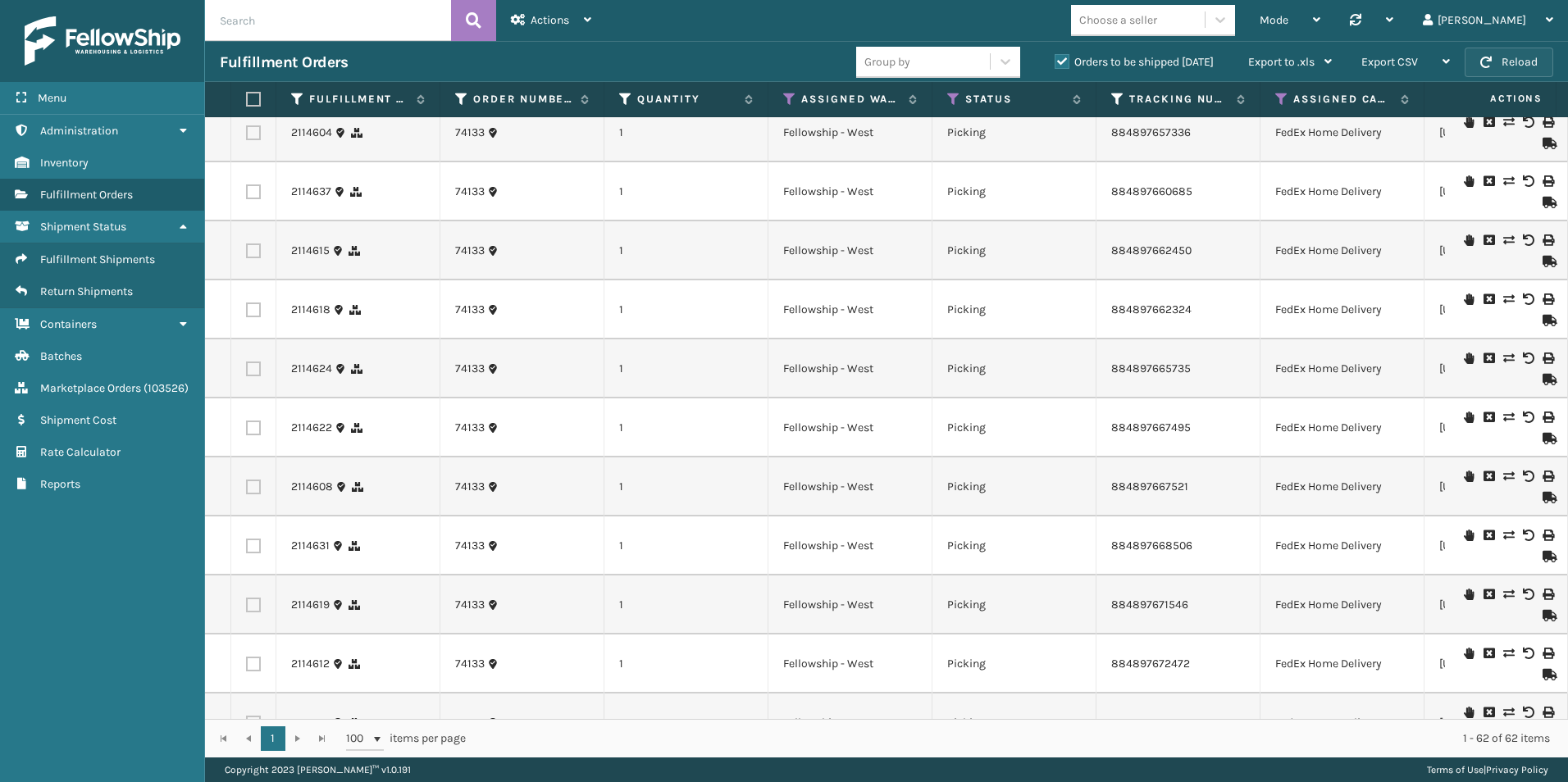
click at [1520, 57] on button "Reload" at bounding box center [1509, 62] width 89 height 30
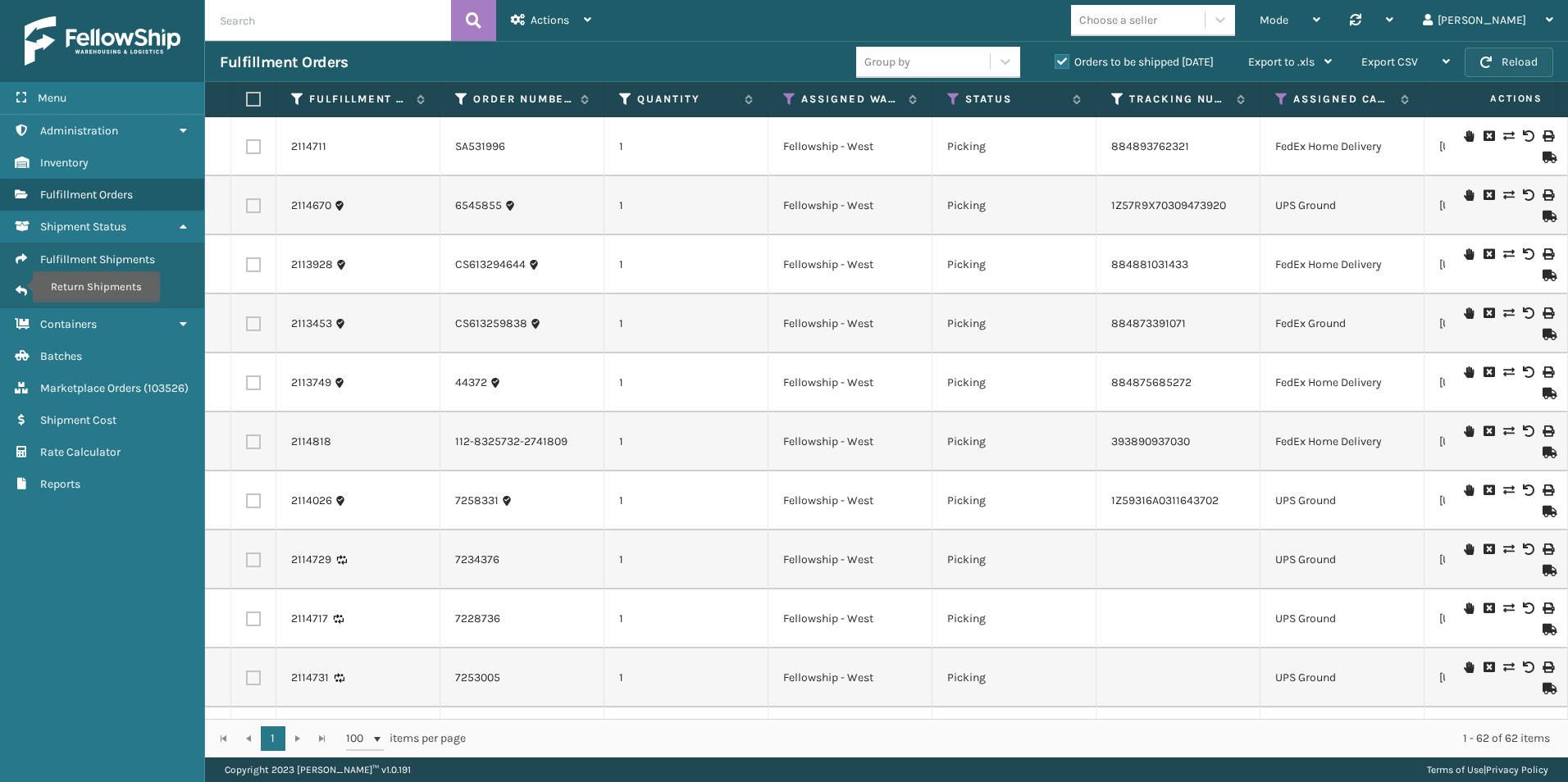
click at [1496, 66] on button "Reload" at bounding box center [1509, 62] width 89 height 30
click at [1504, 65] on button "Reload" at bounding box center [1509, 62] width 89 height 30
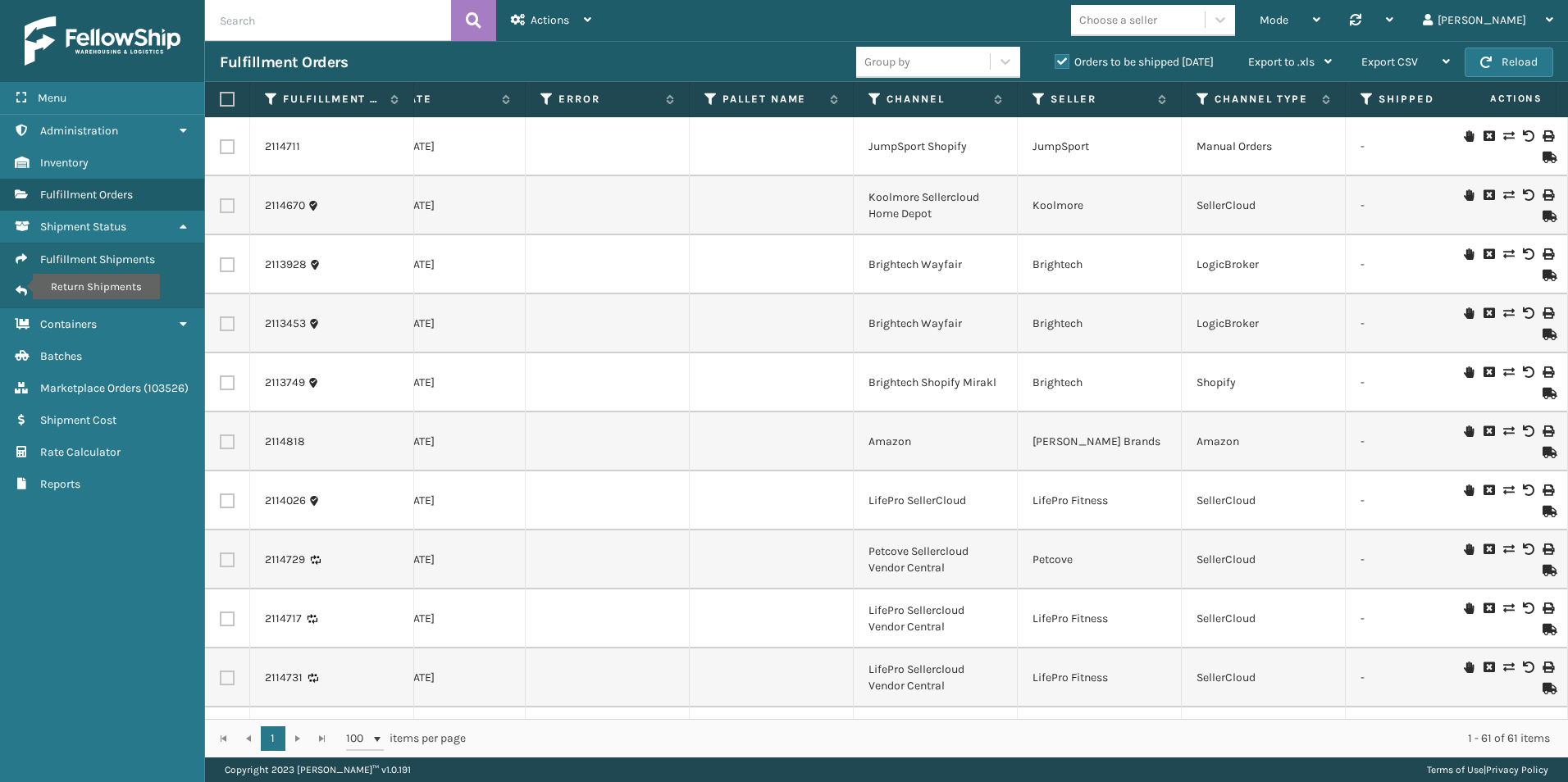
scroll to position [0, 1081]
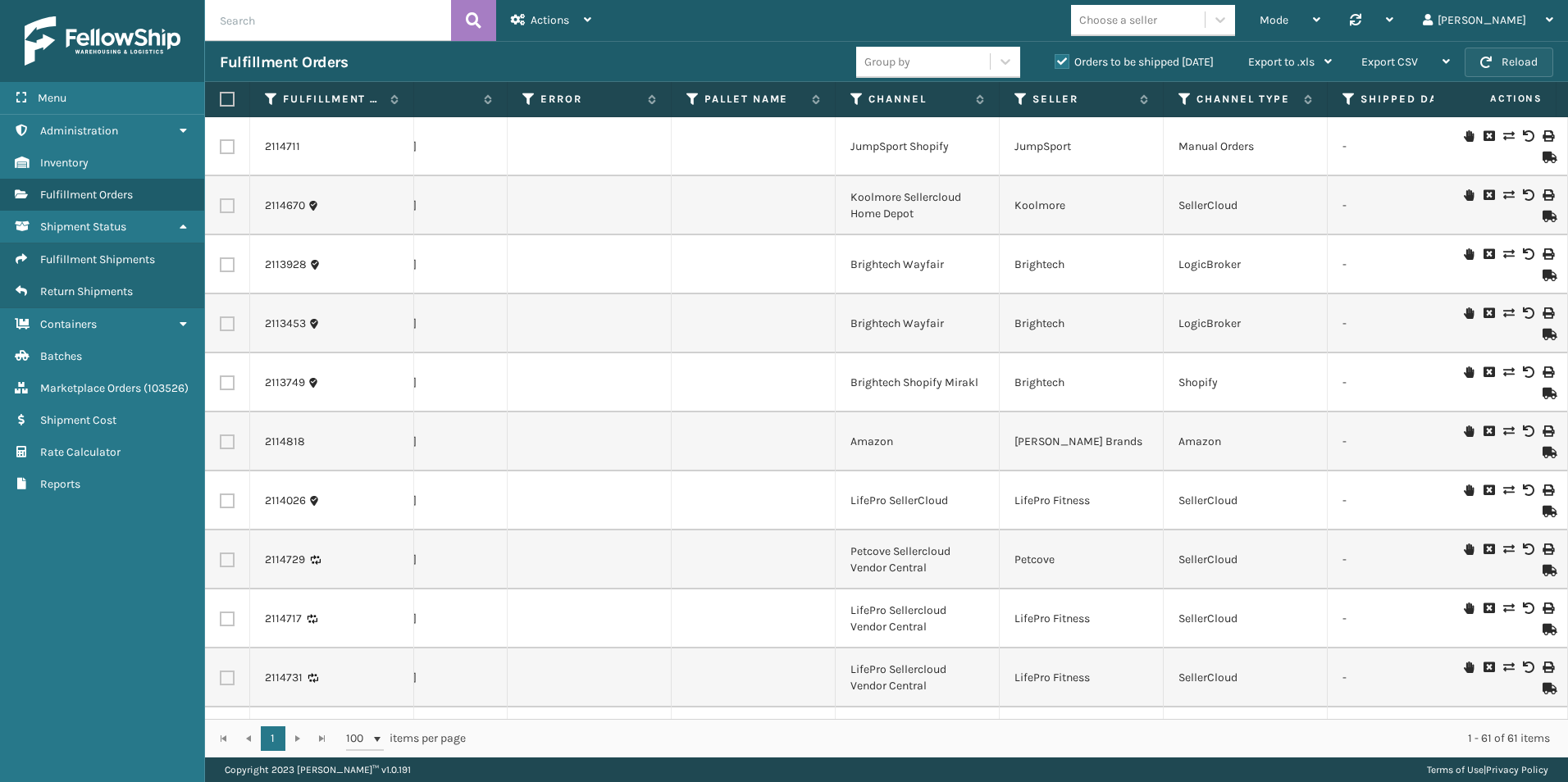
click at [1505, 57] on button "Reload" at bounding box center [1509, 62] width 89 height 30
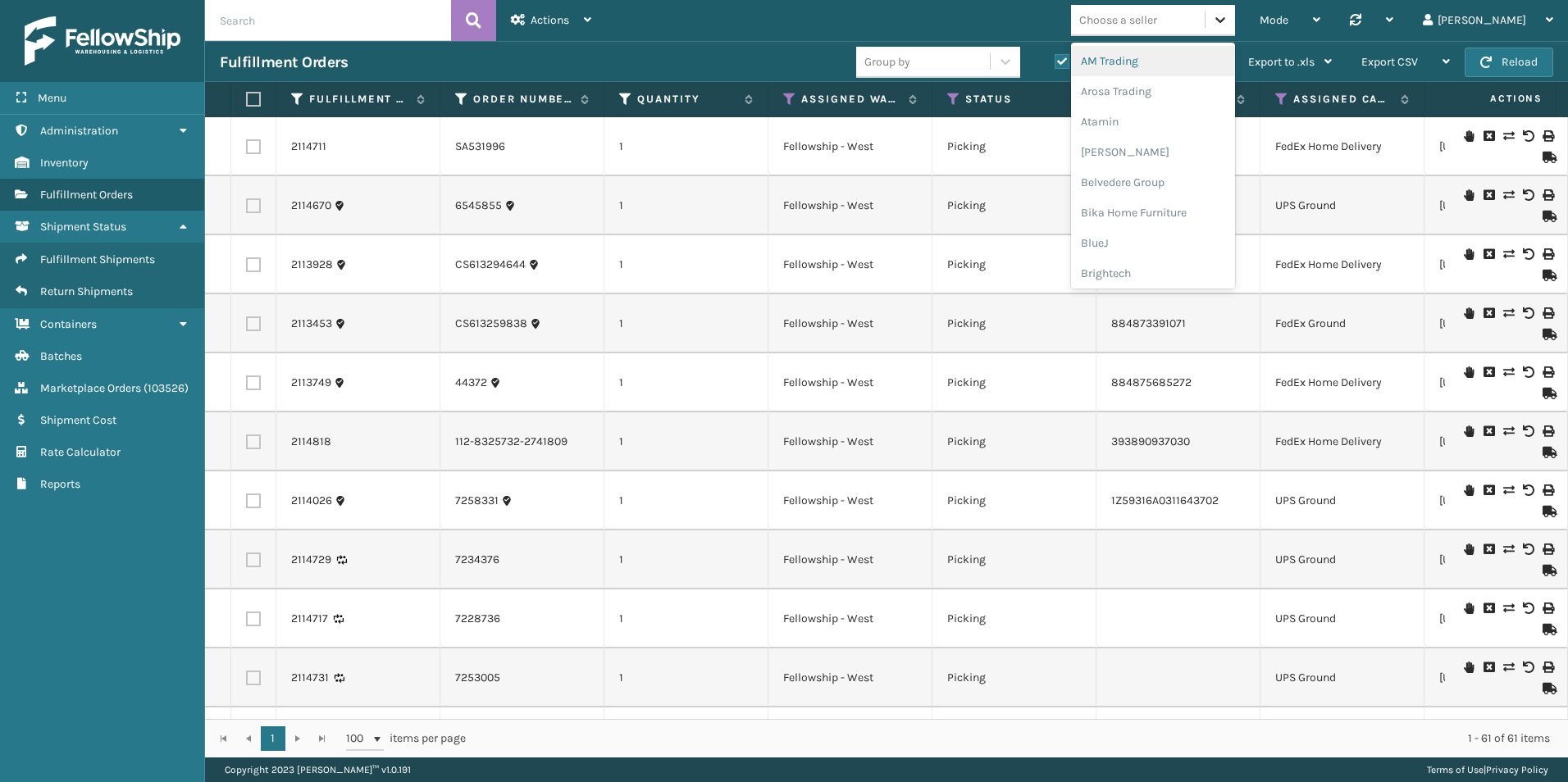
click at [1229, 15] on icon at bounding box center [1220, 19] width 16 height 16
click at [1204, 266] on div "Brightech" at bounding box center [1153, 274] width 164 height 31
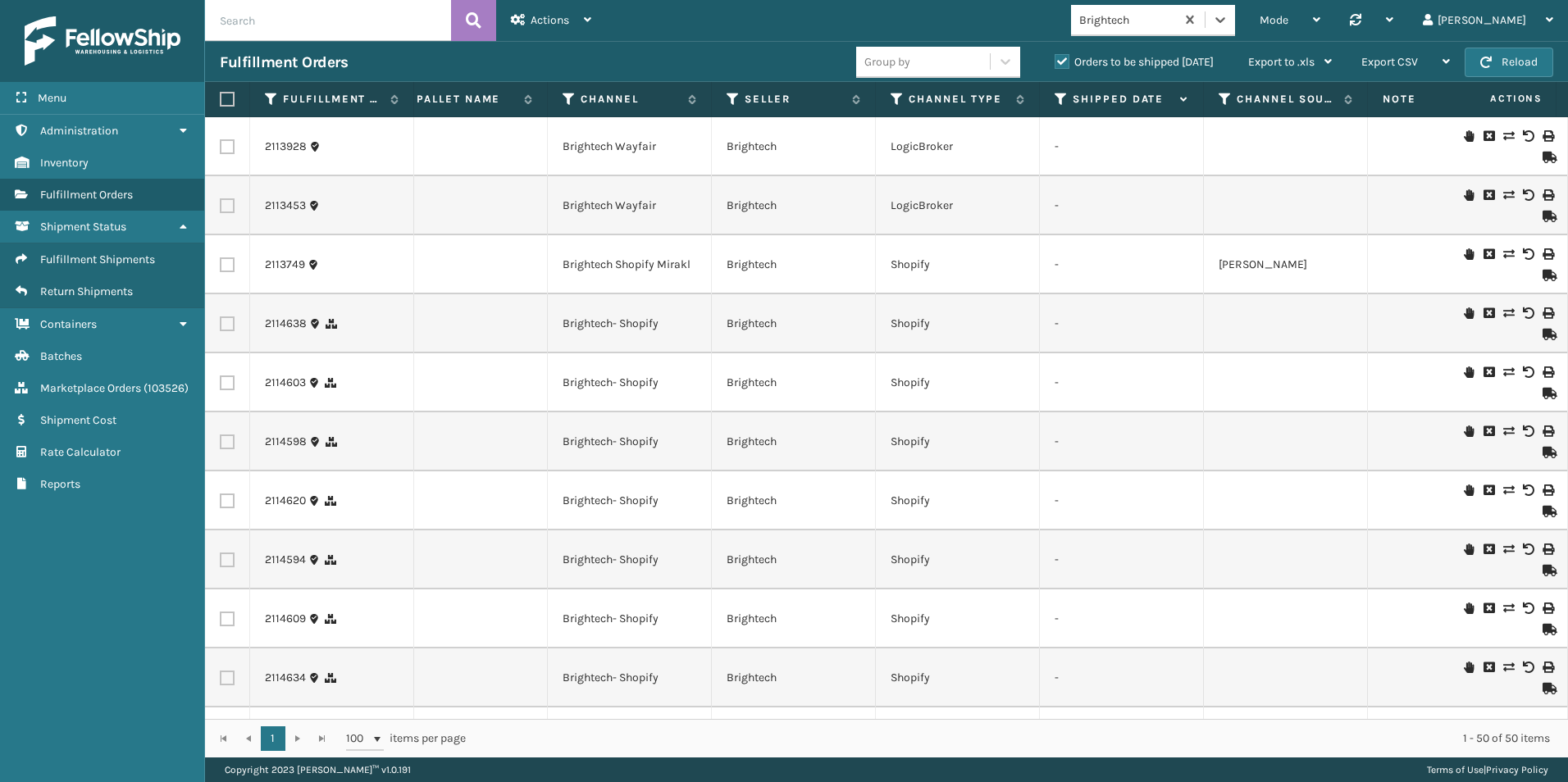
scroll to position [0, 1352]
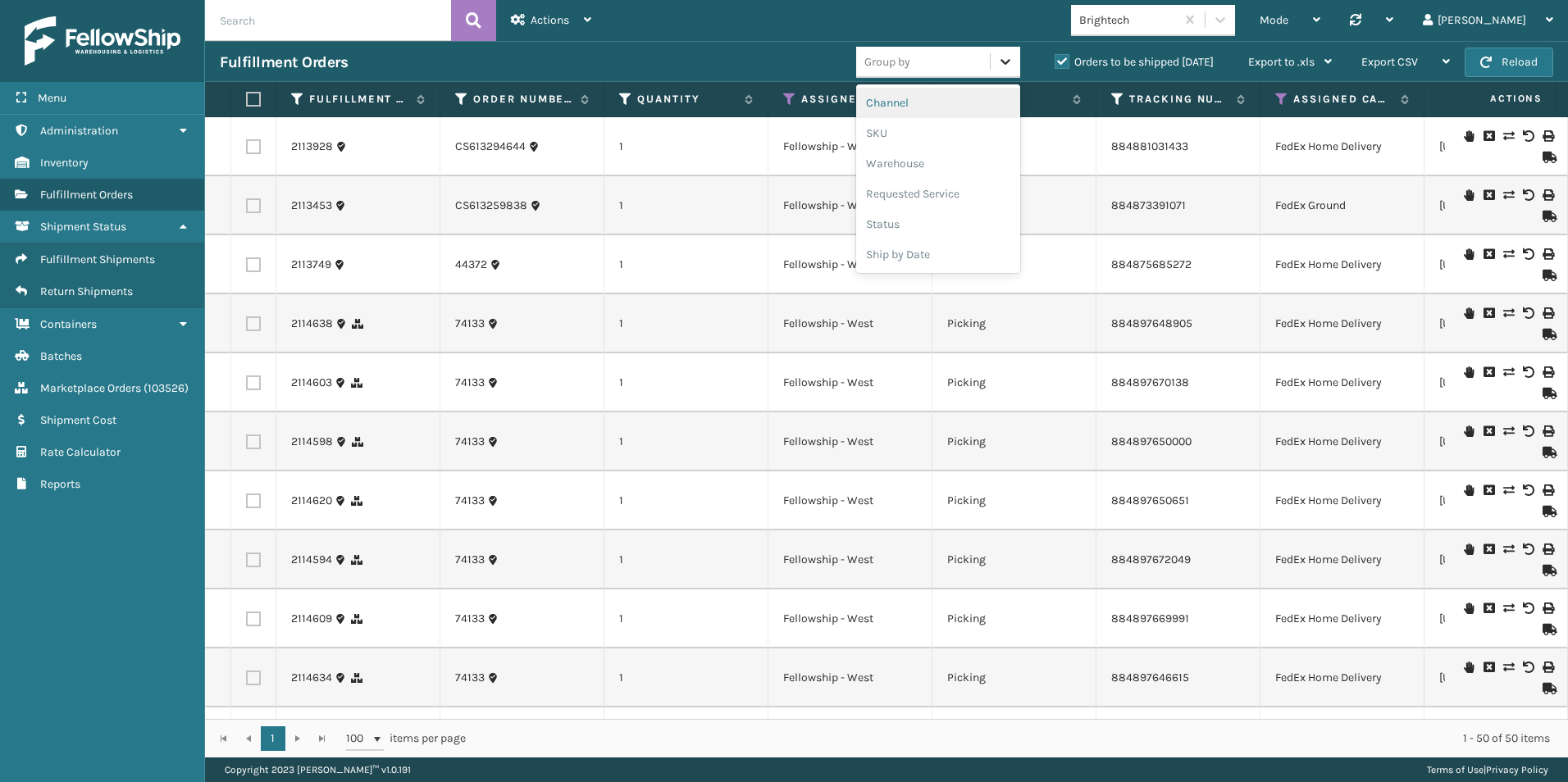
click at [1003, 58] on icon at bounding box center [1005, 61] width 16 height 16
click at [895, 138] on div "SKU" at bounding box center [938, 134] width 164 height 31
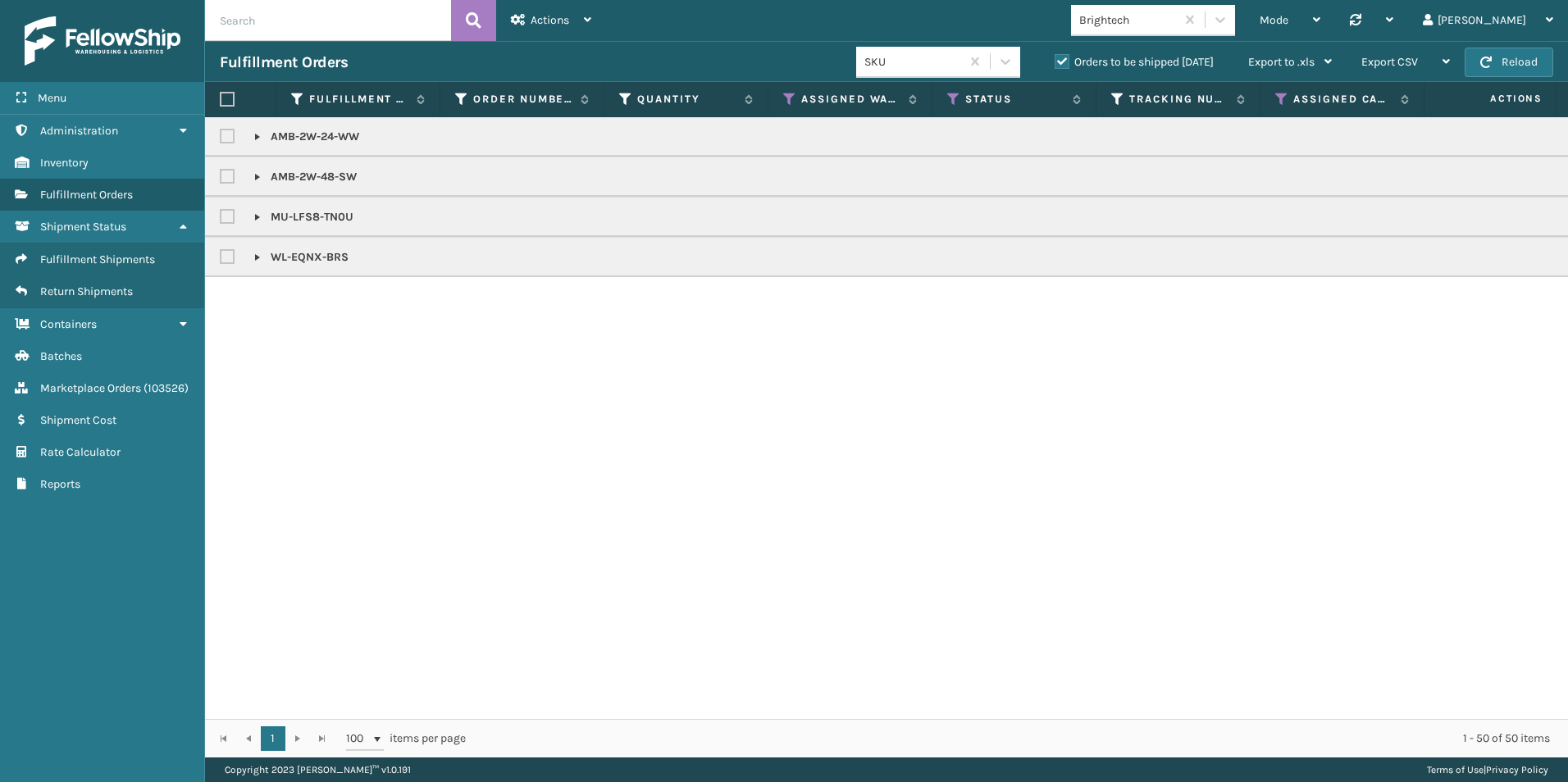
click at [253, 136] on link at bounding box center [258, 137] width 13 height 13
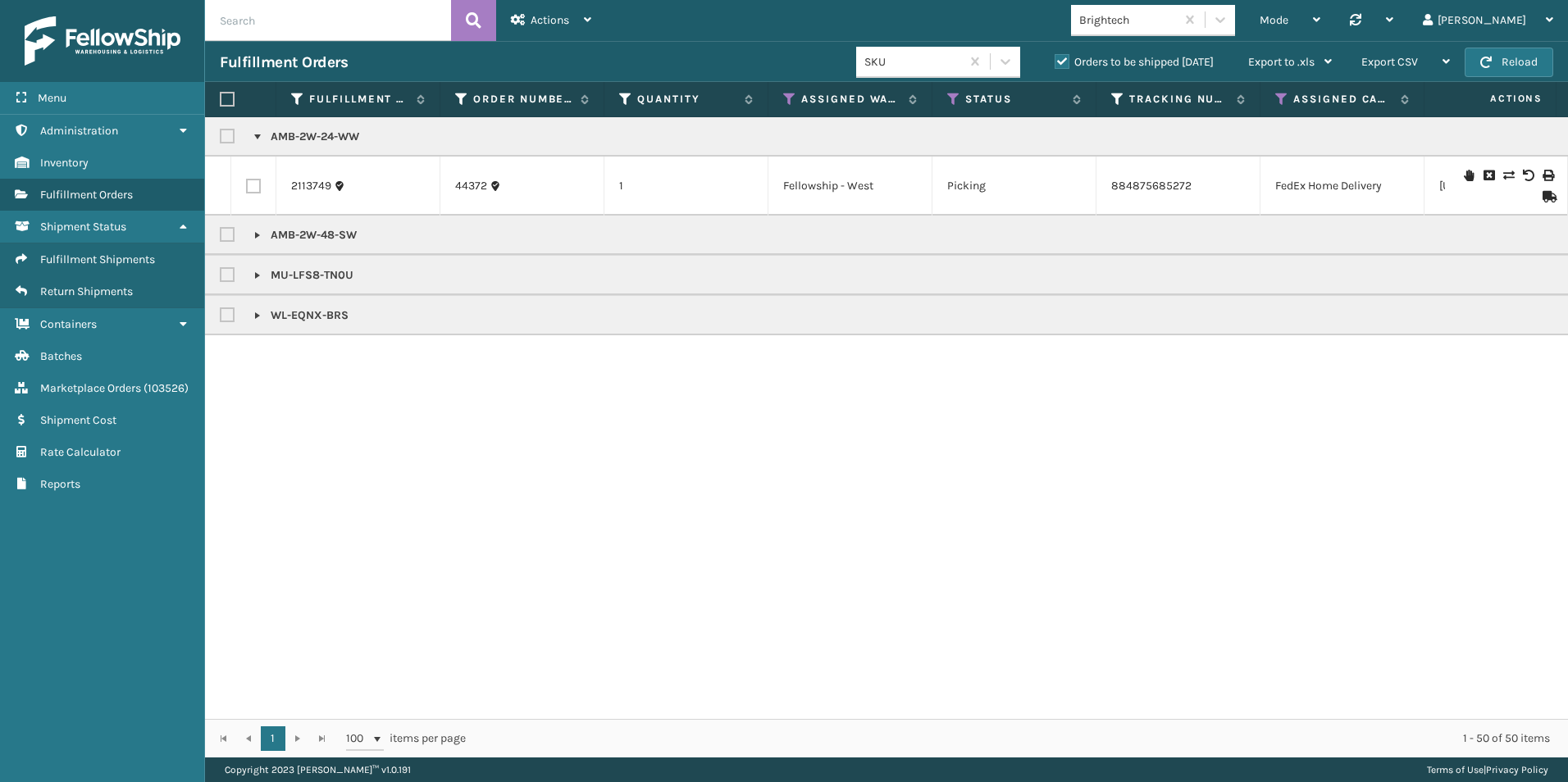
click at [253, 136] on link at bounding box center [258, 137] width 13 height 13
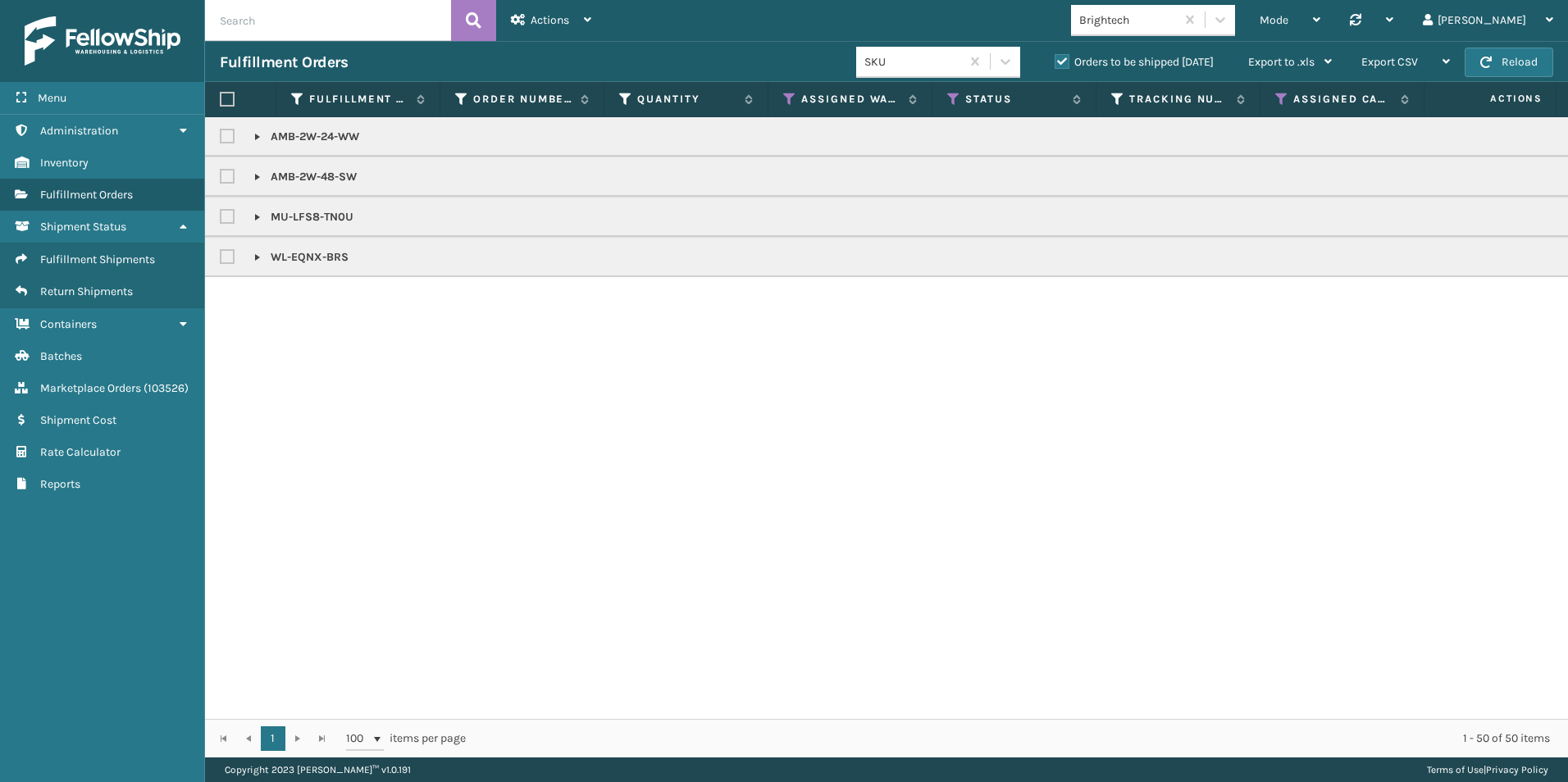
click at [252, 172] on link at bounding box center [258, 177] width 13 height 13
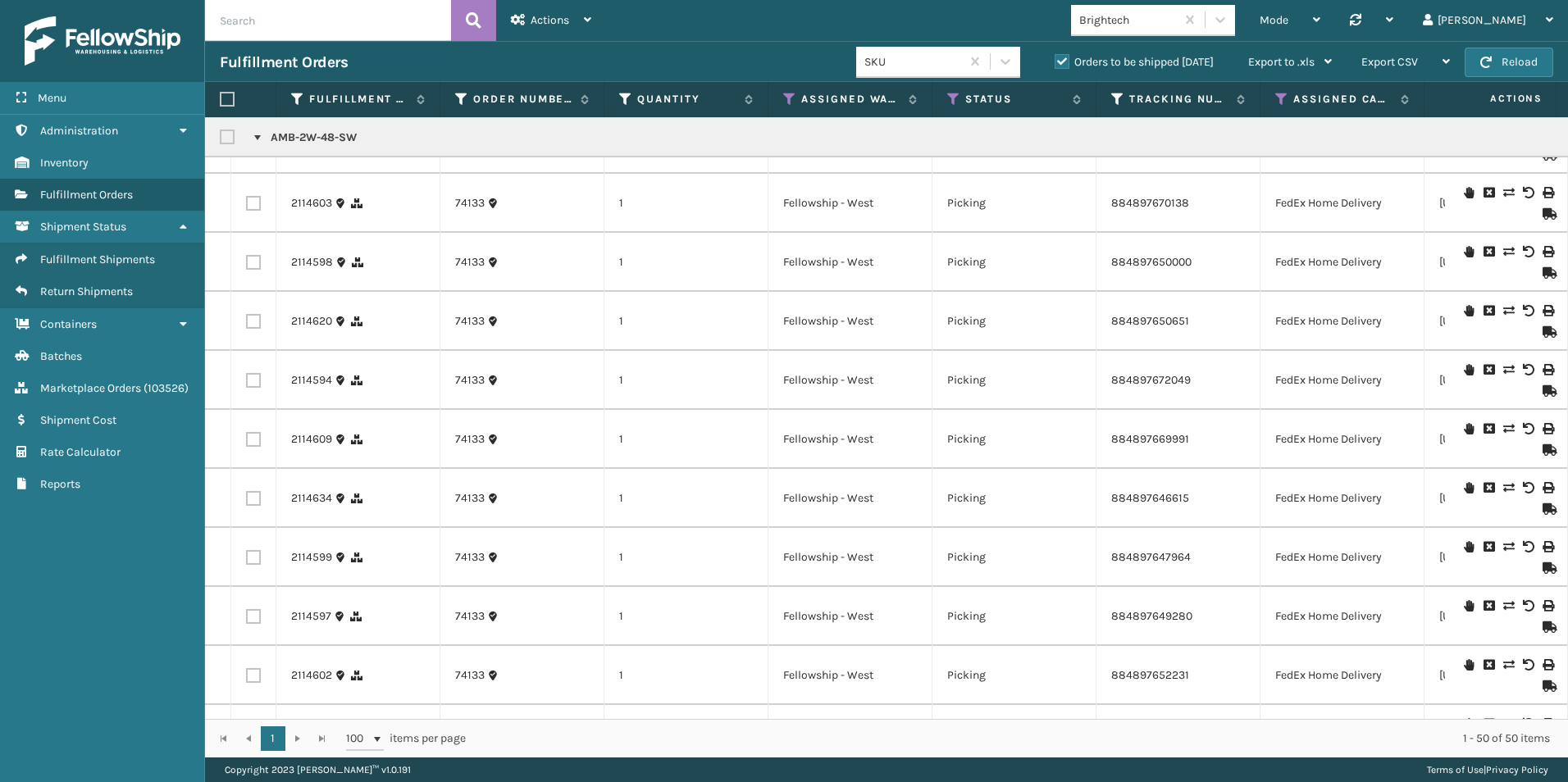
click at [226, 138] on label at bounding box center [229, 137] width 19 height 13
click at [221, 138] on input "checkbox" at bounding box center [220, 133] width 1 height 11
checkbox input "true"
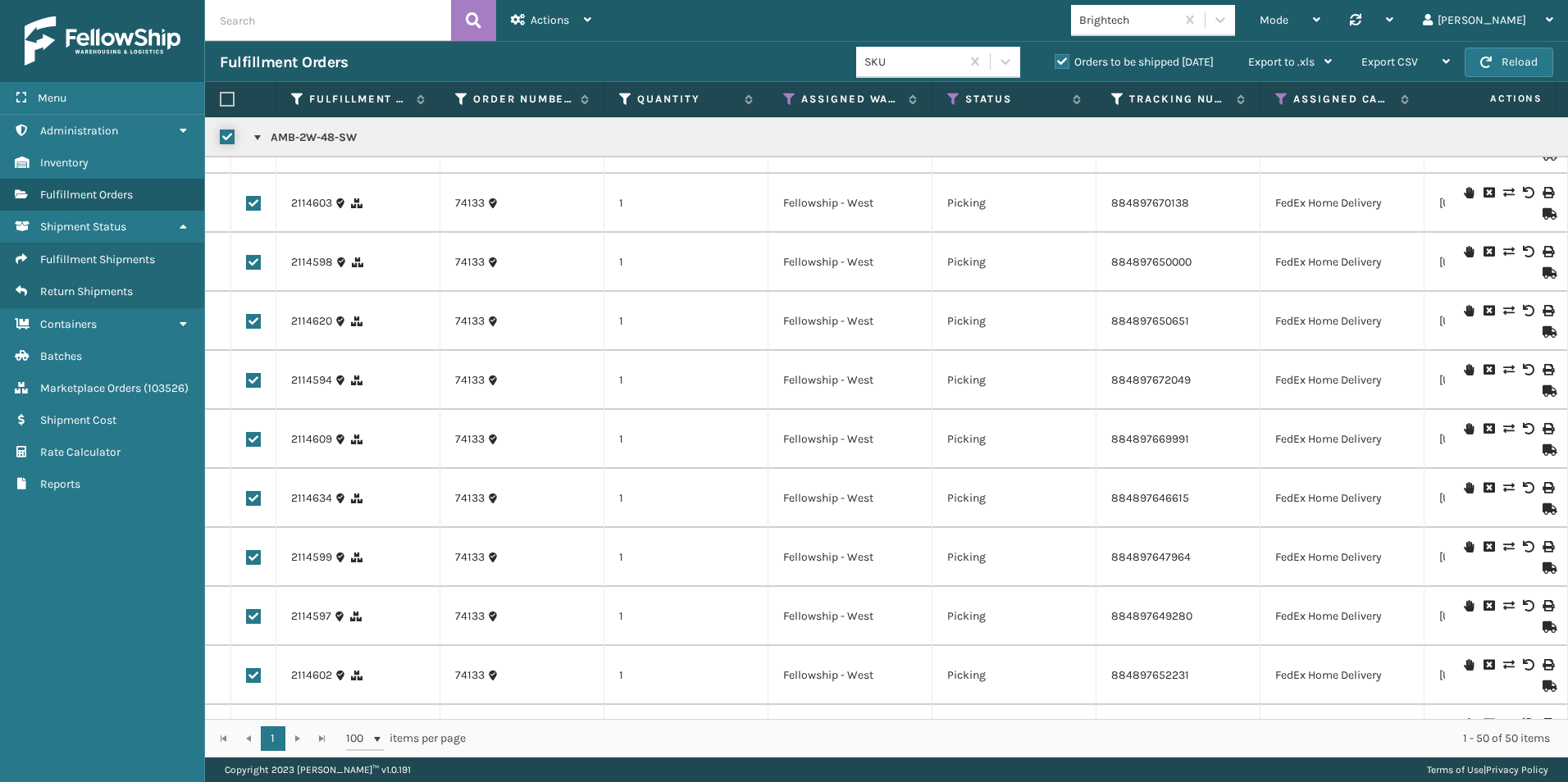
checkbox input "true"
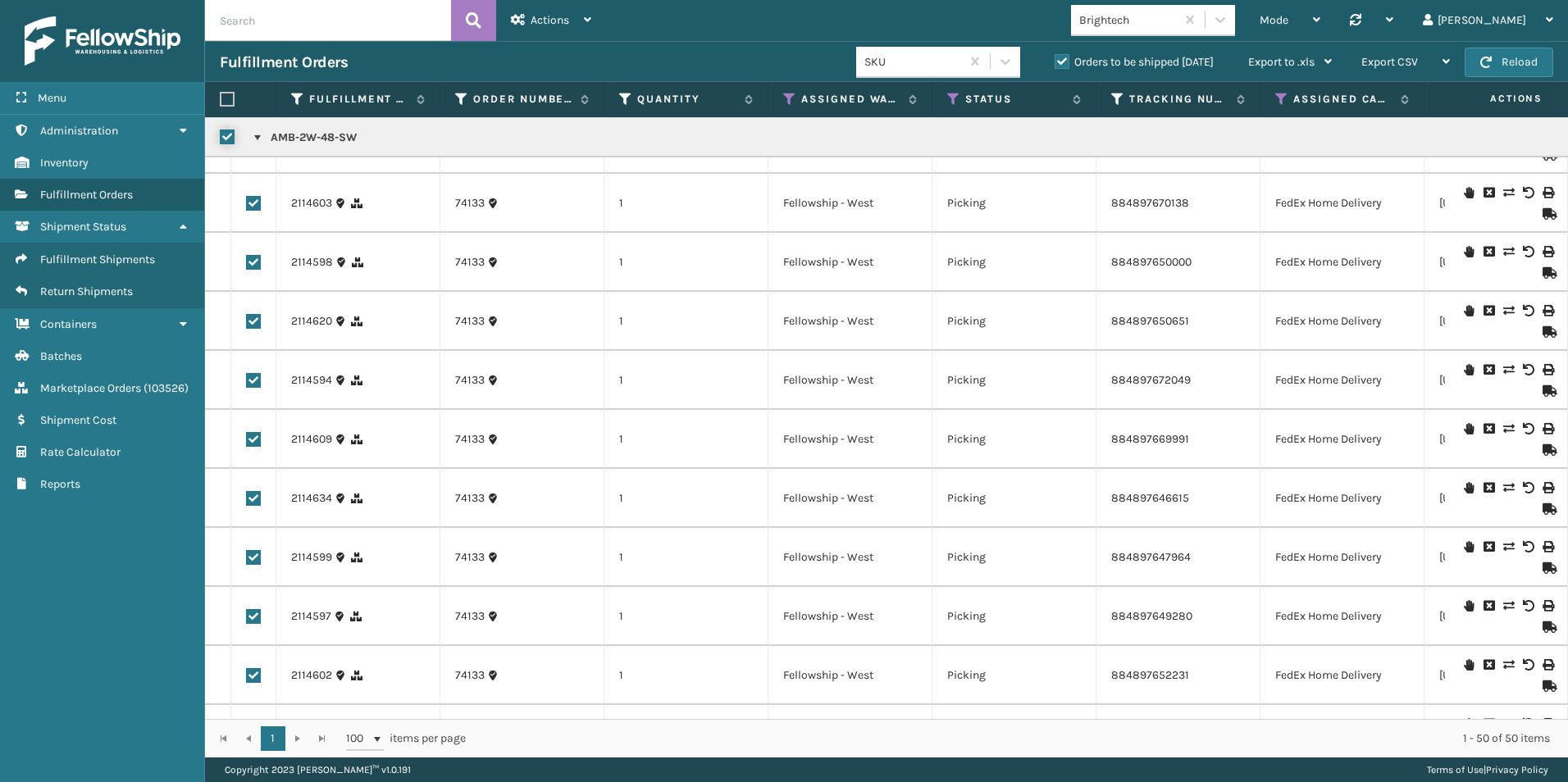
checkbox input "true"
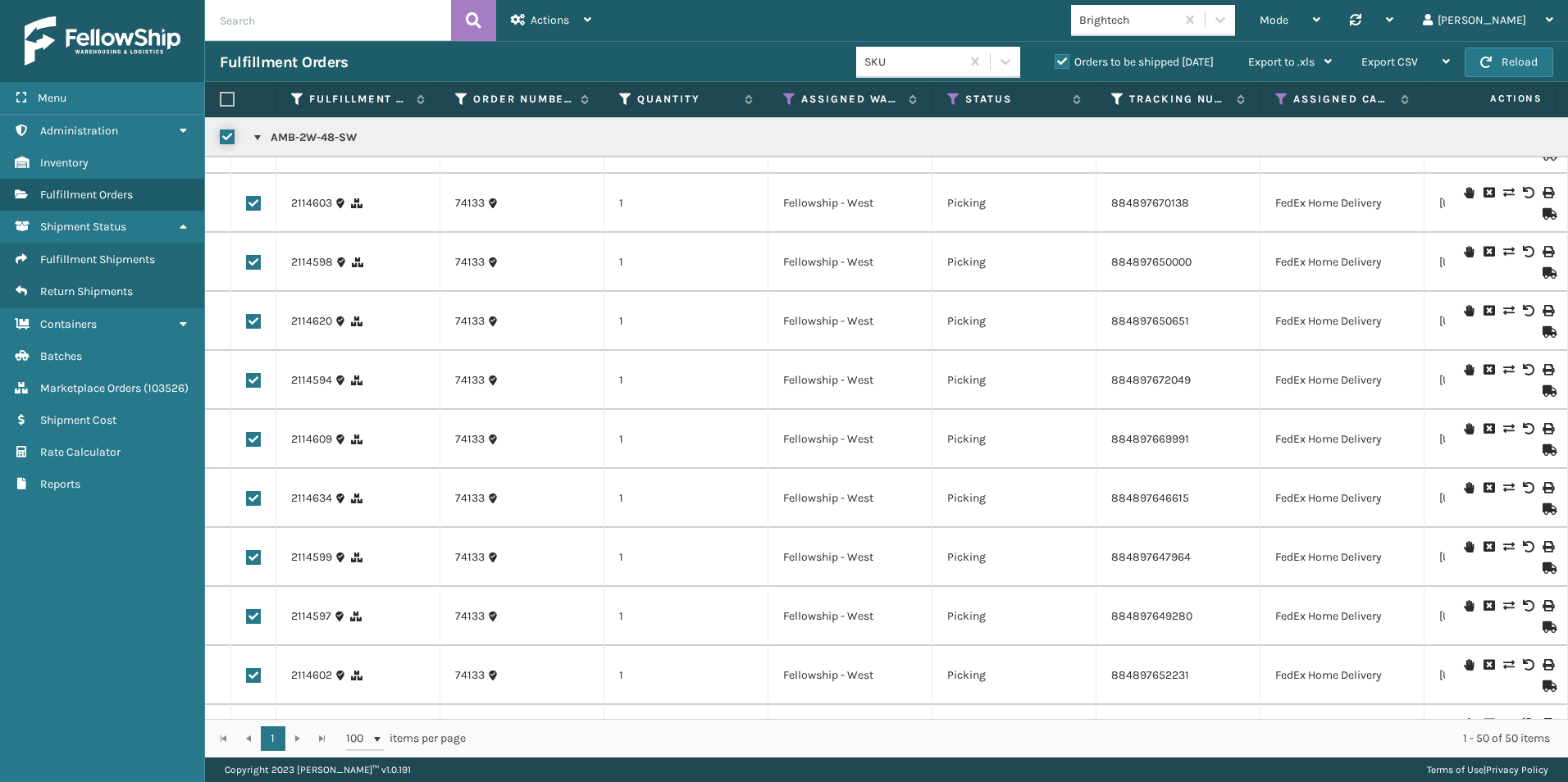
checkbox input "true"
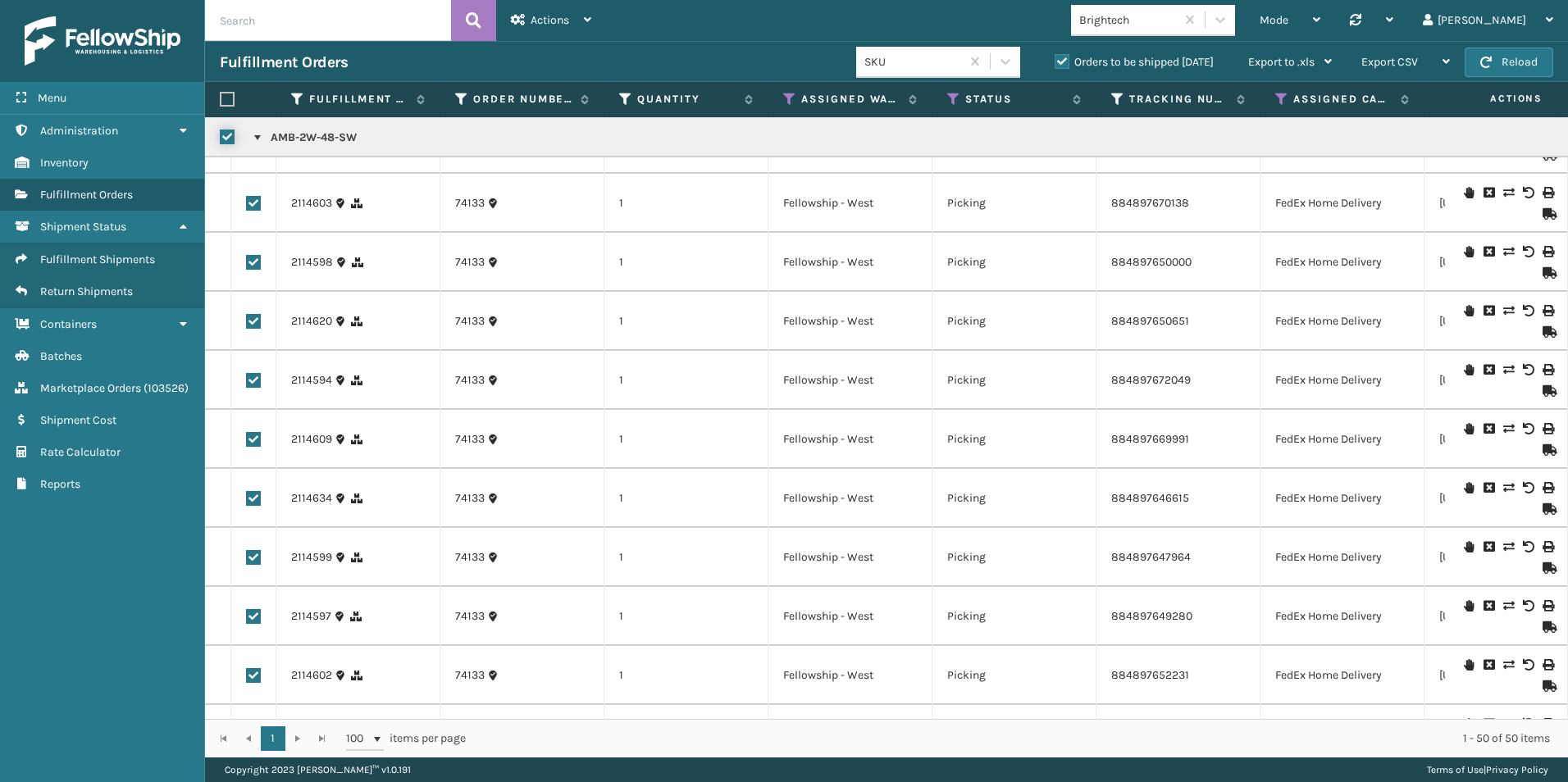
checkbox input "true"
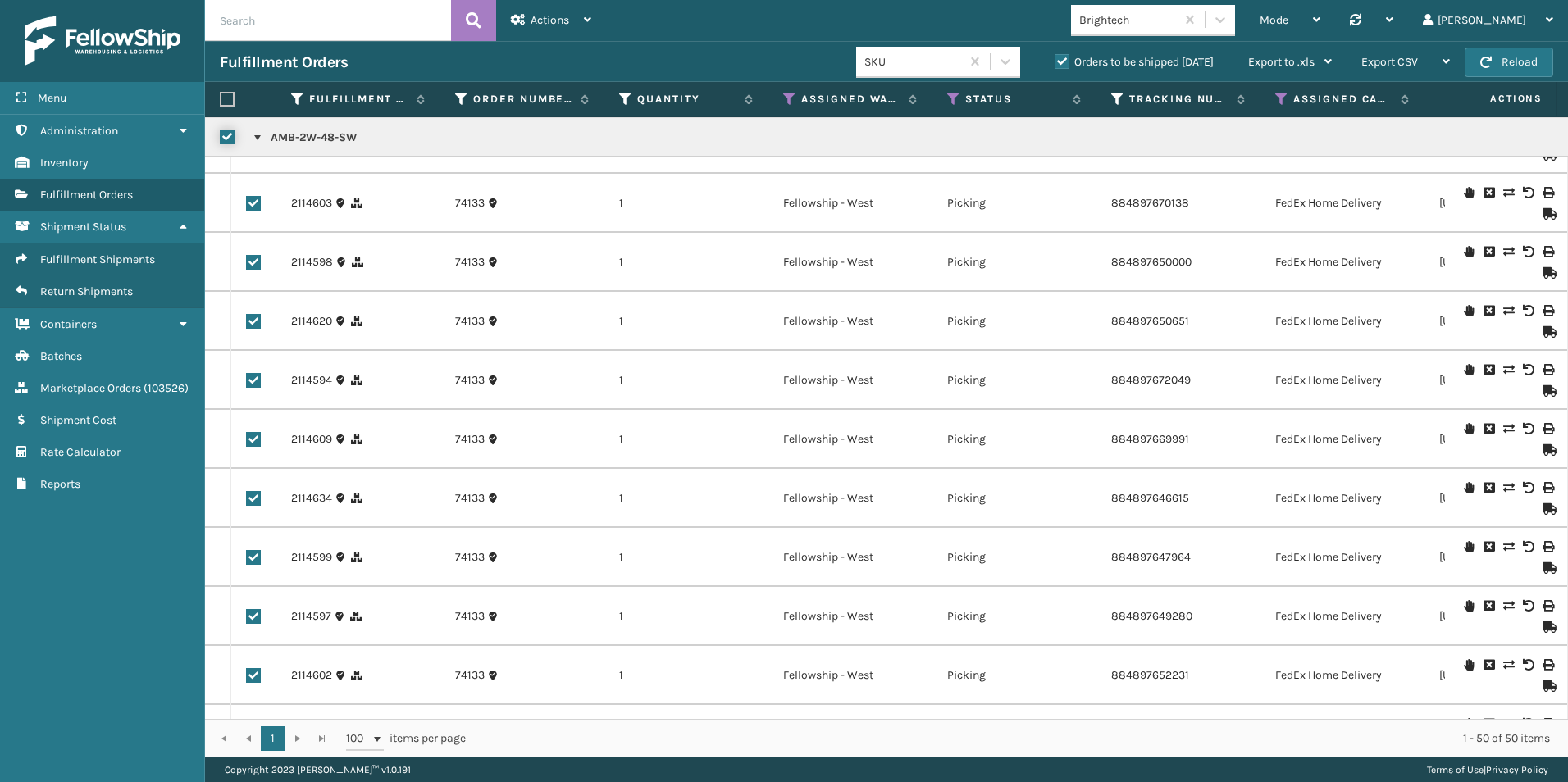
checkbox input "true"
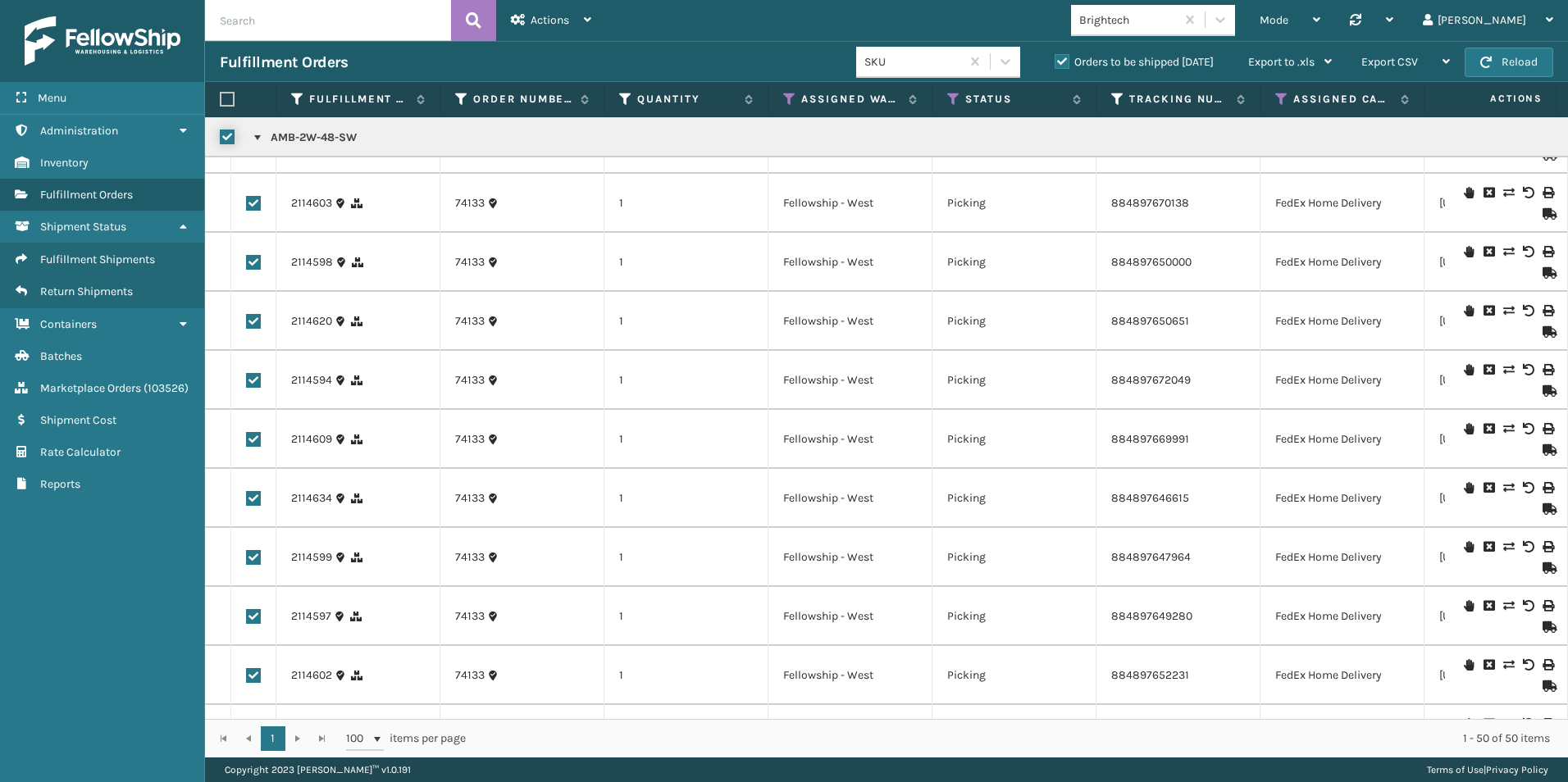
checkbox input "true"
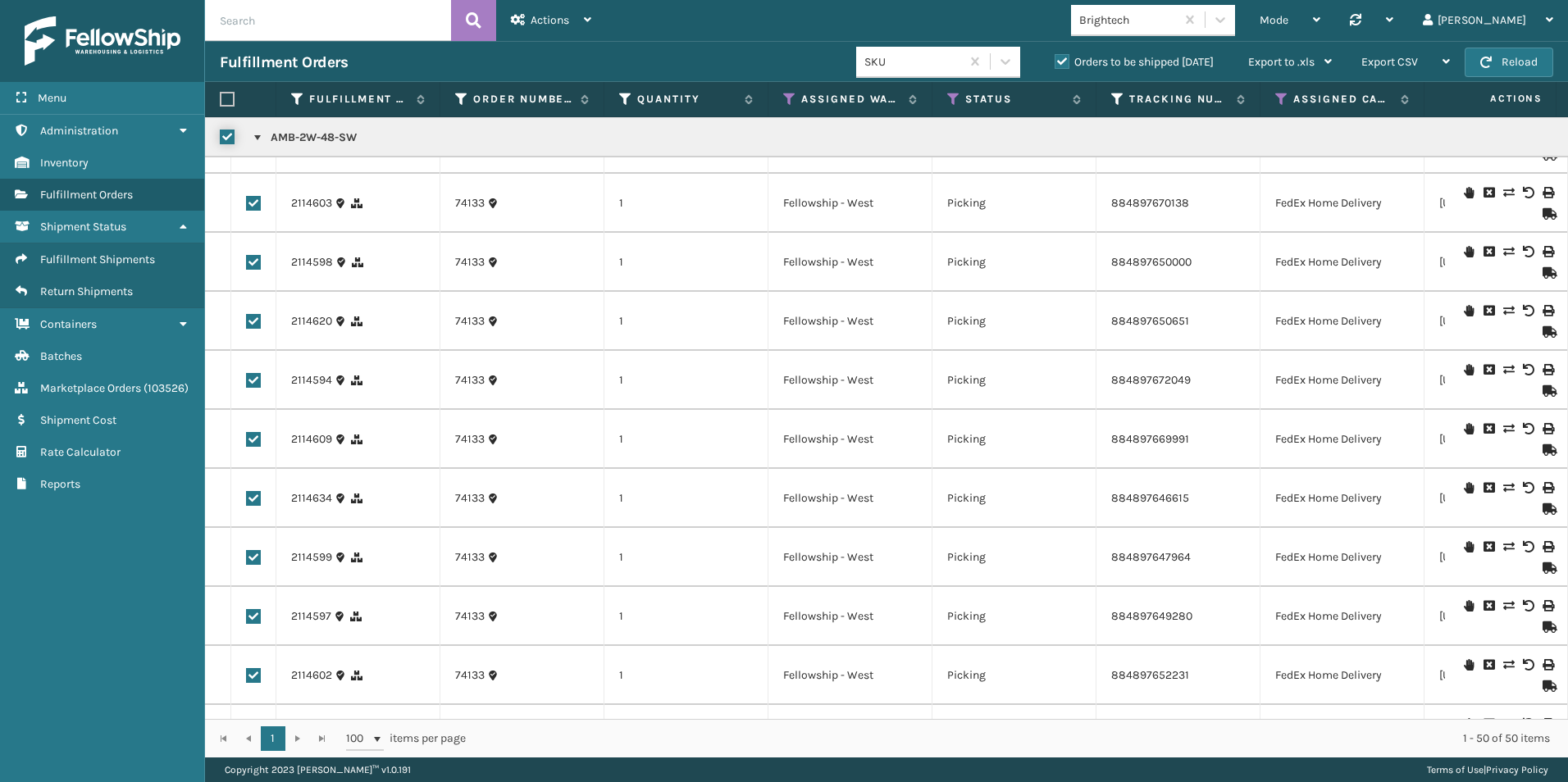
checkbox input "true"
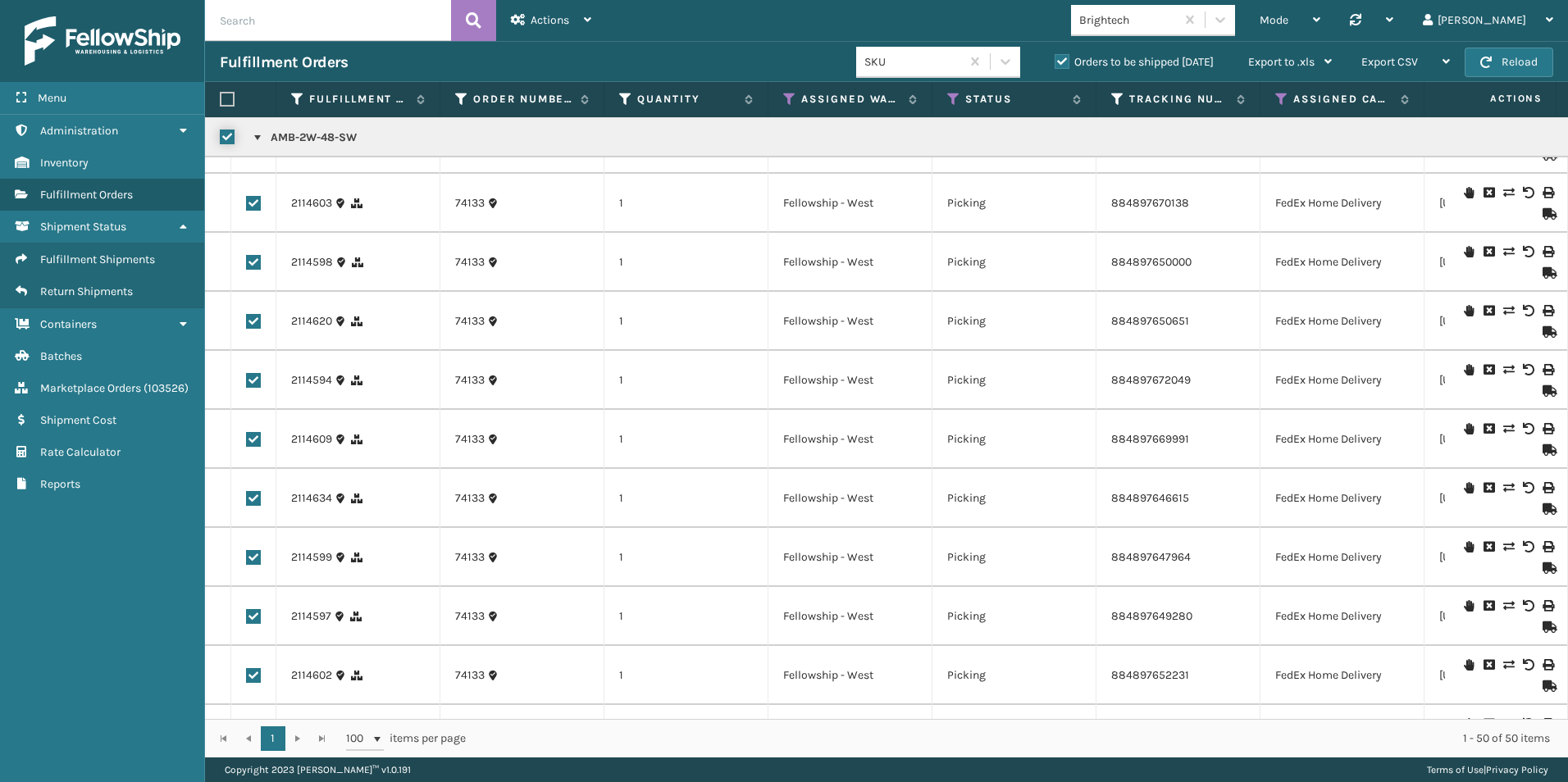
checkbox input "true"
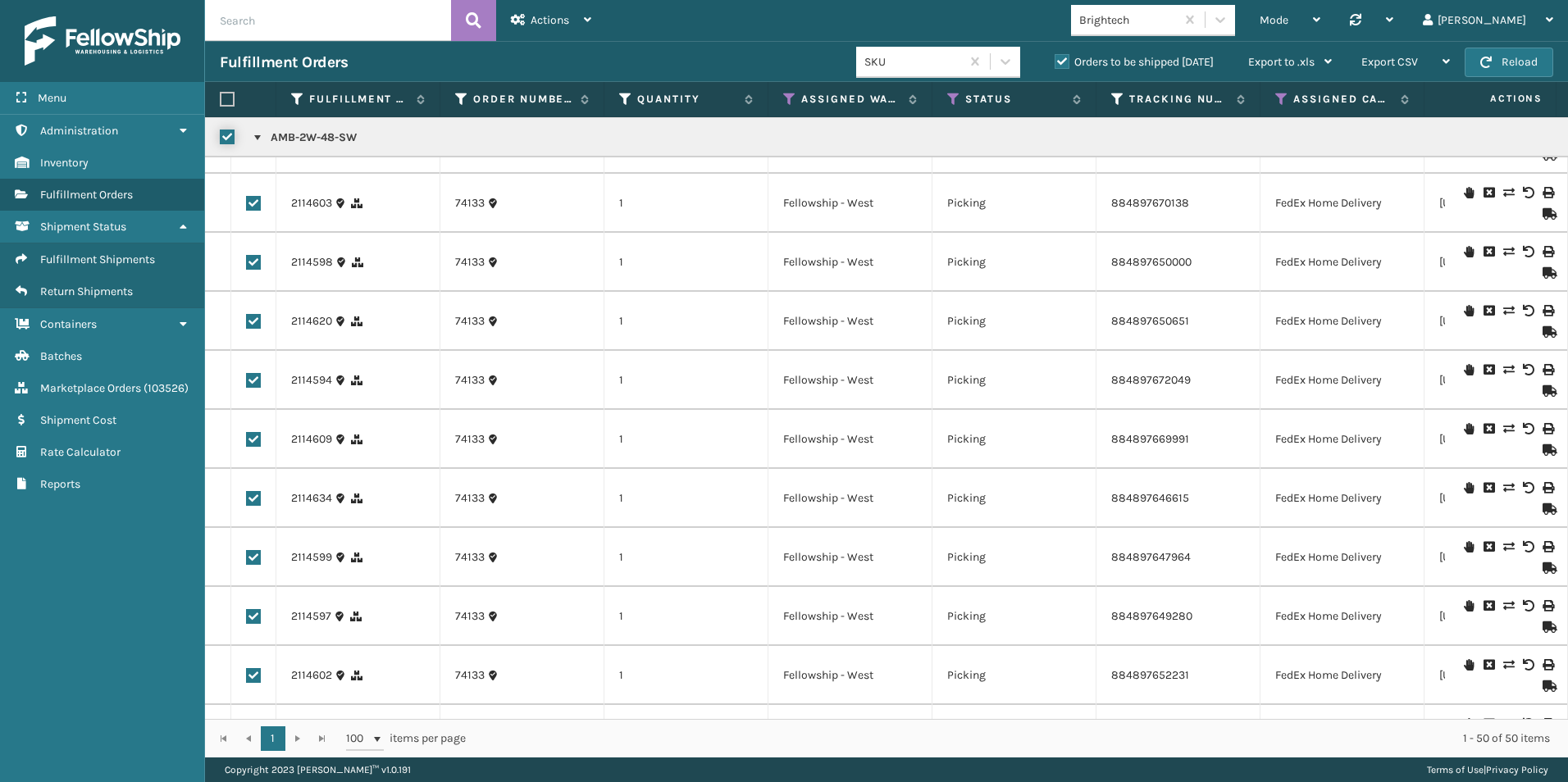
checkbox input "true"
